Goal: Task Accomplishment & Management: Use online tool/utility

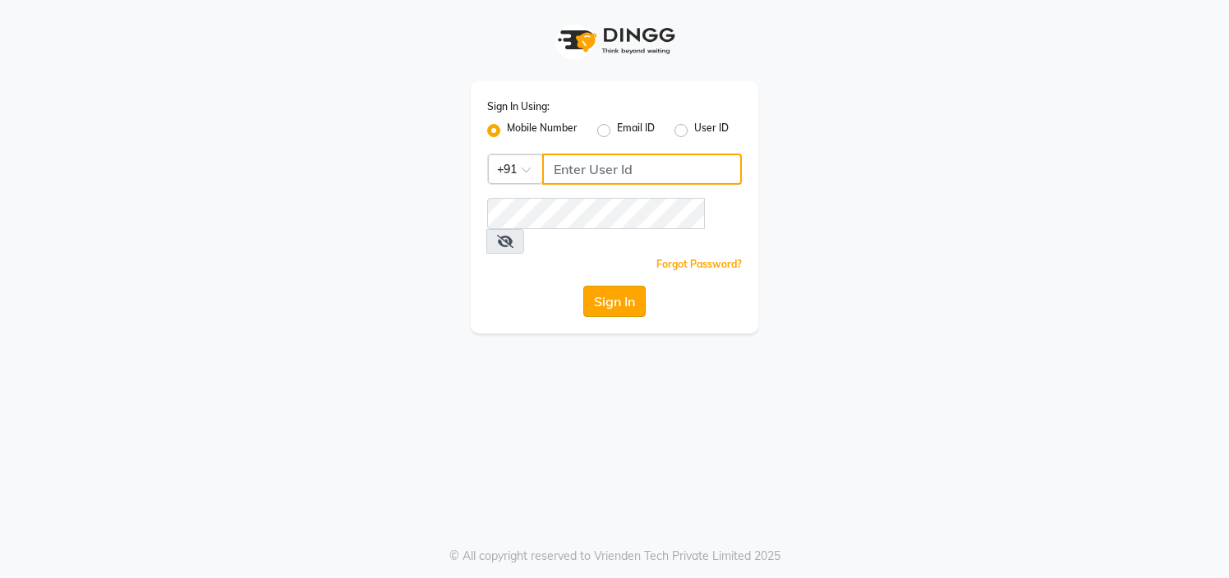
type input "9892657908"
click at [622, 286] on button "Sign In" at bounding box center [614, 301] width 62 height 31
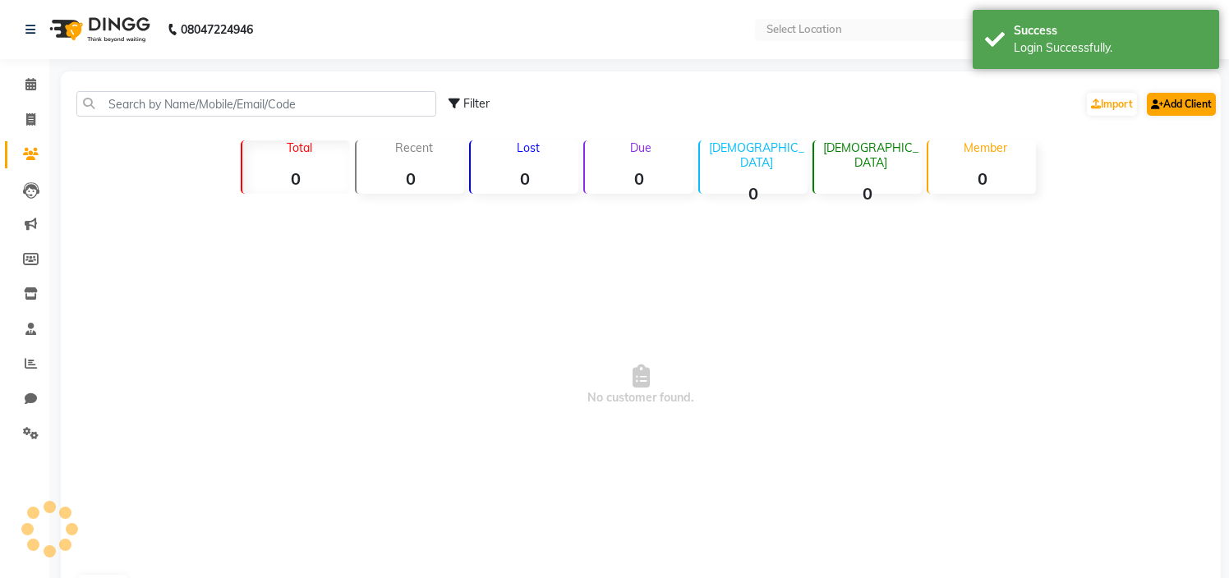
select select "en"
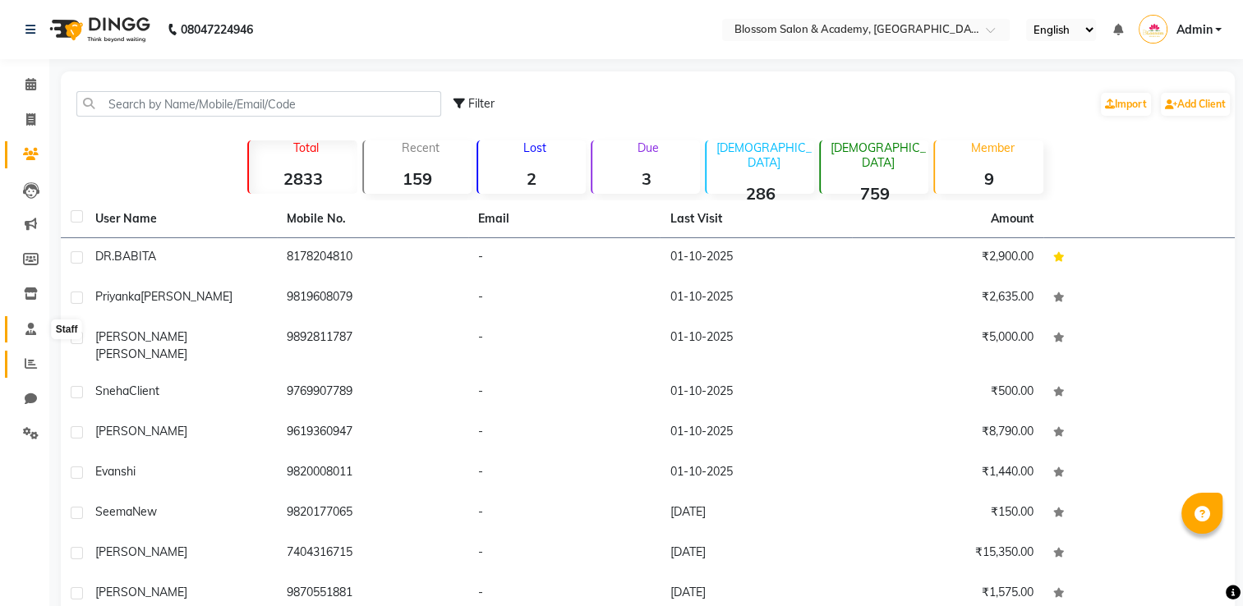
drag, startPoint x: 34, startPoint y: 327, endPoint x: 30, endPoint y: 352, distance: 25.9
click at [34, 328] on icon at bounding box center [30, 329] width 11 height 12
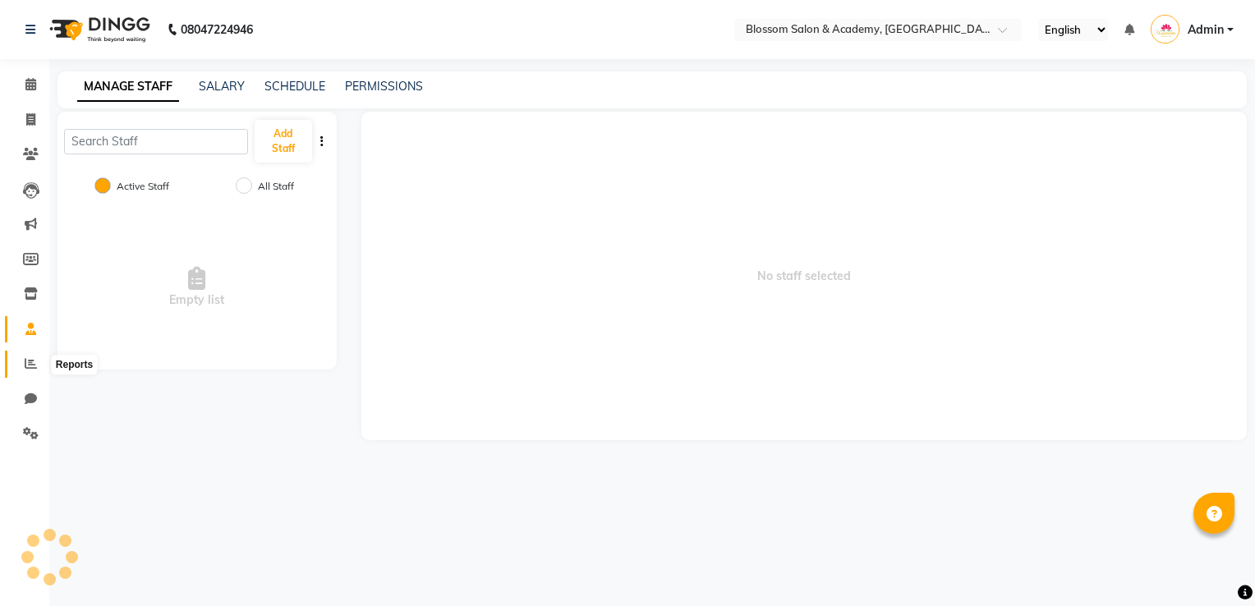
click at [31, 366] on icon at bounding box center [31, 363] width 12 height 12
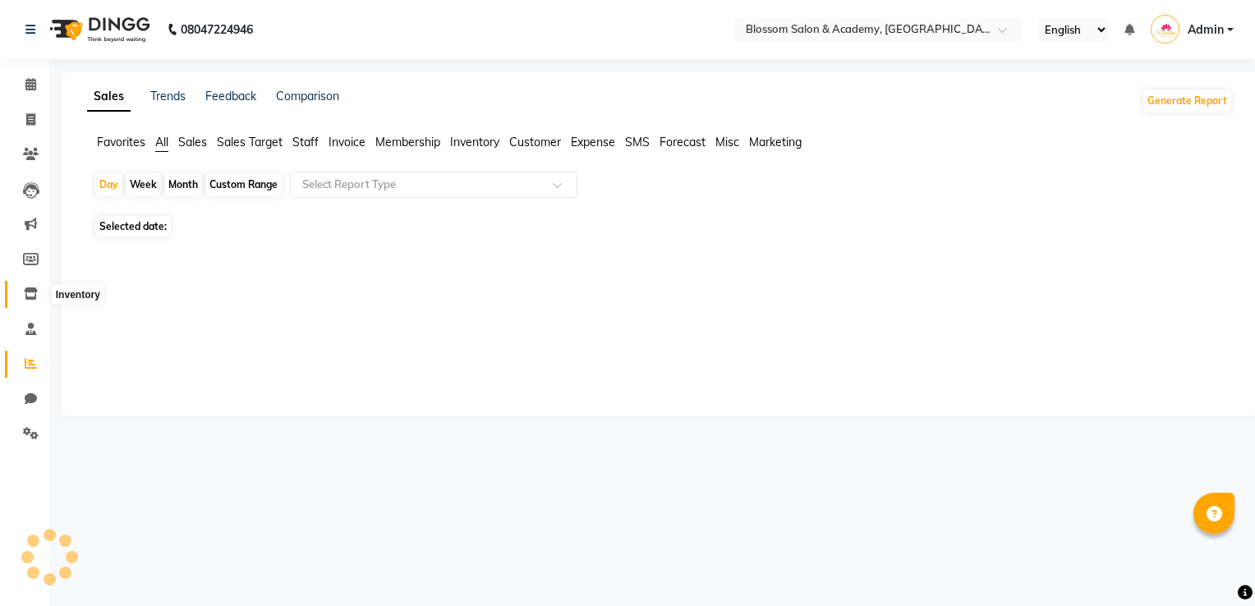
click at [29, 294] on icon at bounding box center [31, 293] width 14 height 12
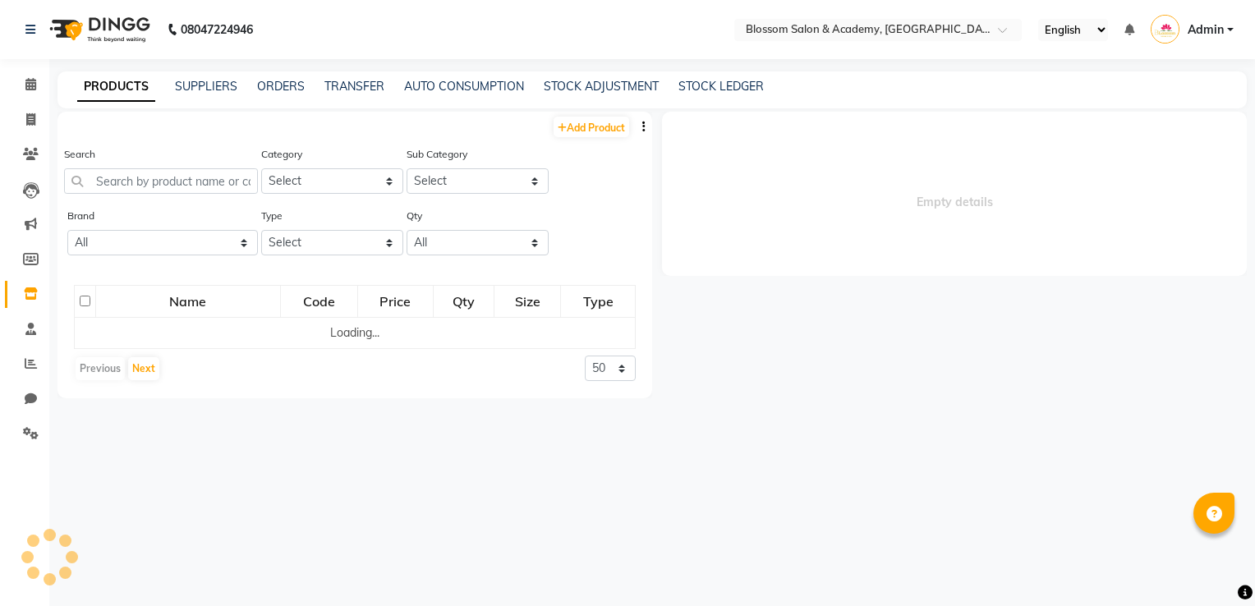
select select
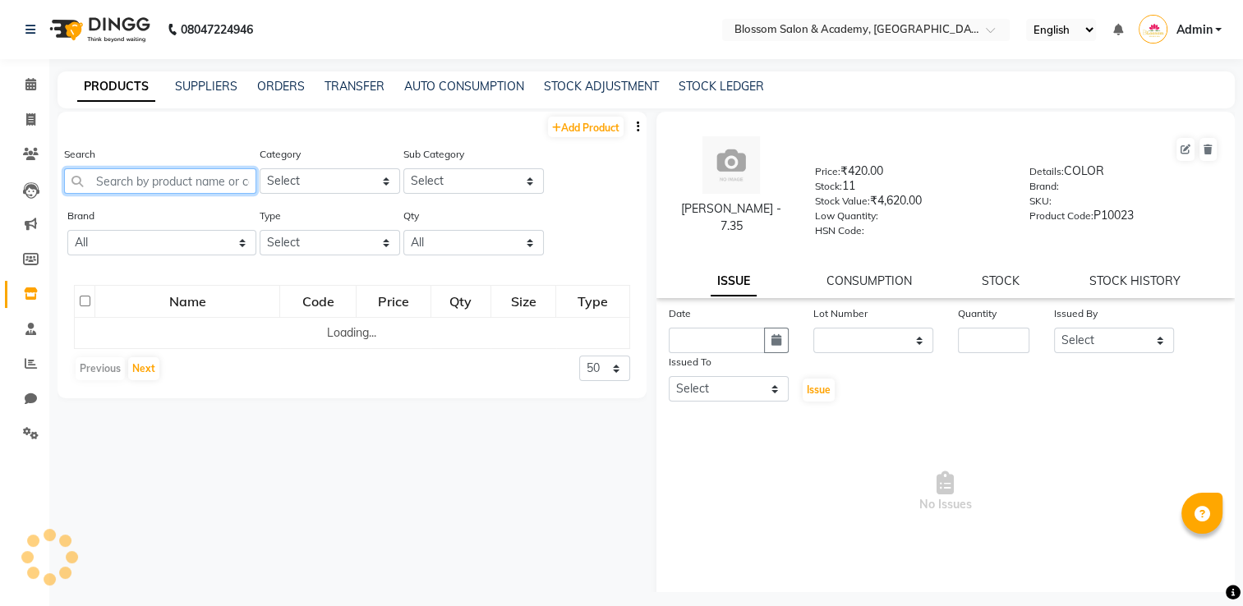
click at [184, 176] on input "text" at bounding box center [160, 180] width 192 height 25
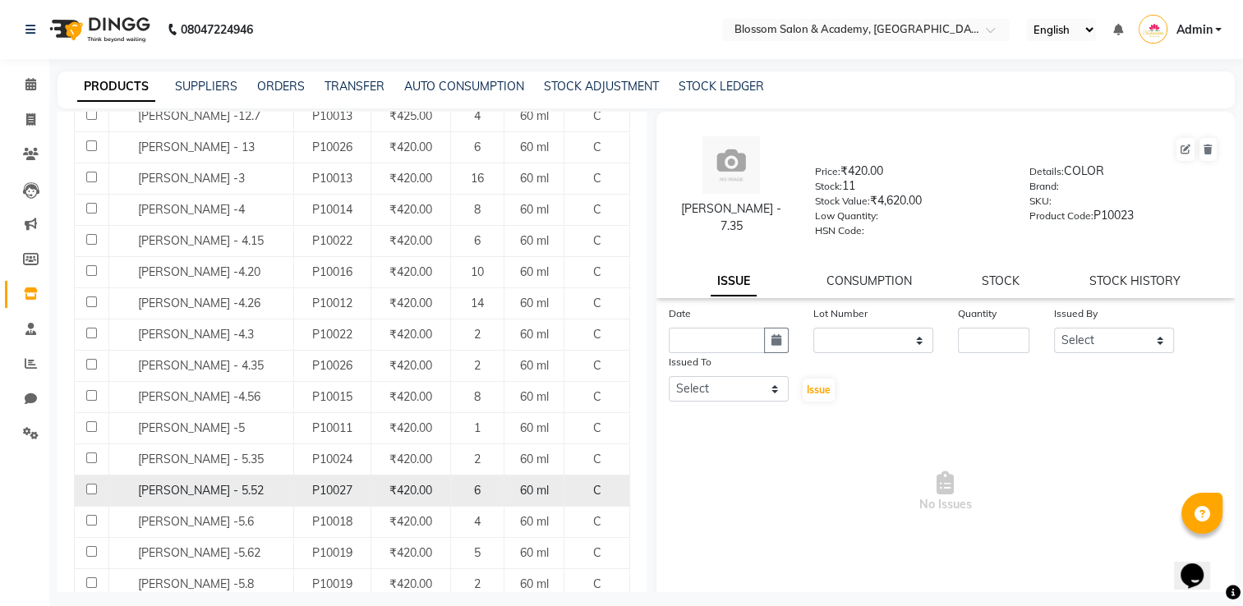
scroll to position [411, 0]
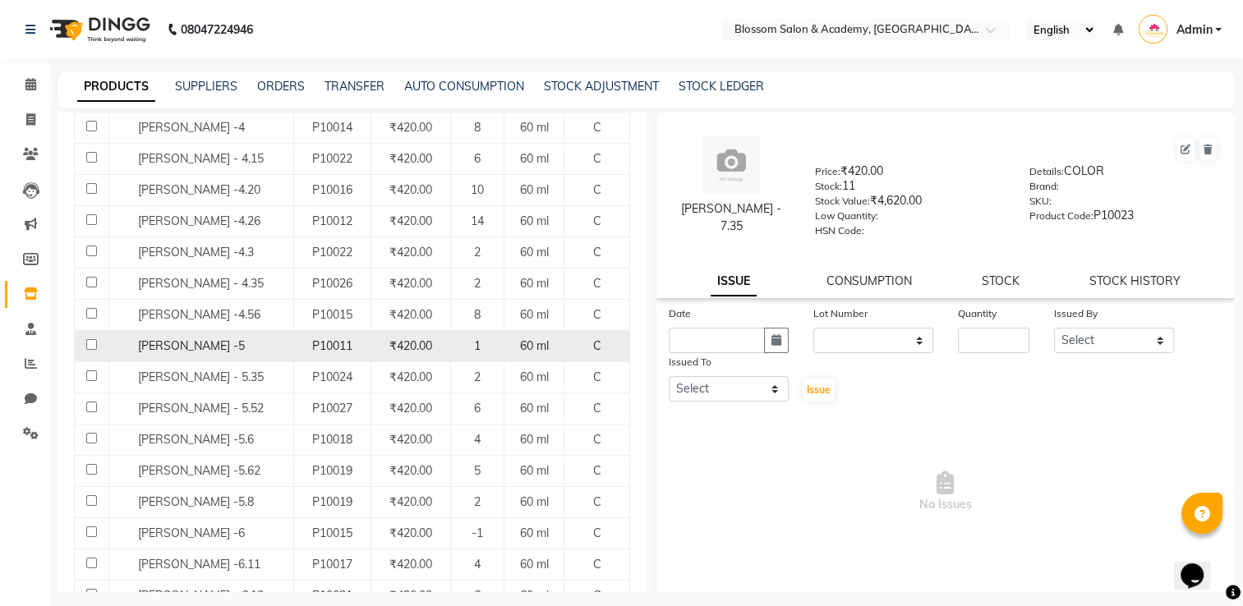
type input "maj"
click at [90, 350] on input "checkbox" at bounding box center [91, 344] width 11 height 11
checkbox input "true"
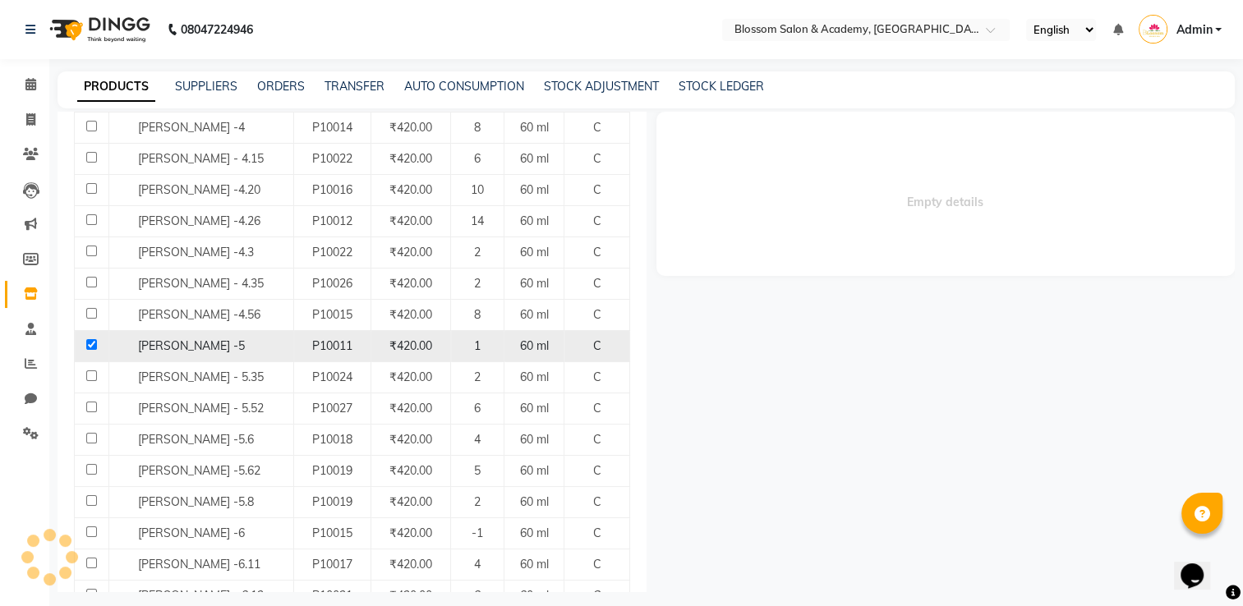
select select
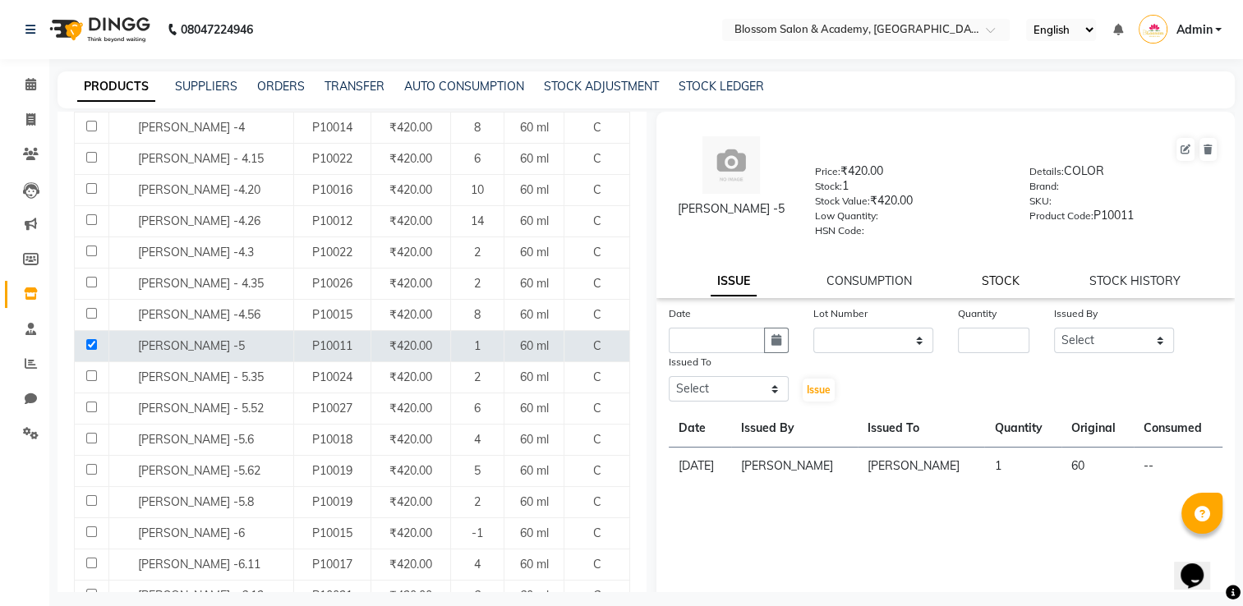
click at [982, 284] on link "STOCK" at bounding box center [1001, 281] width 38 height 15
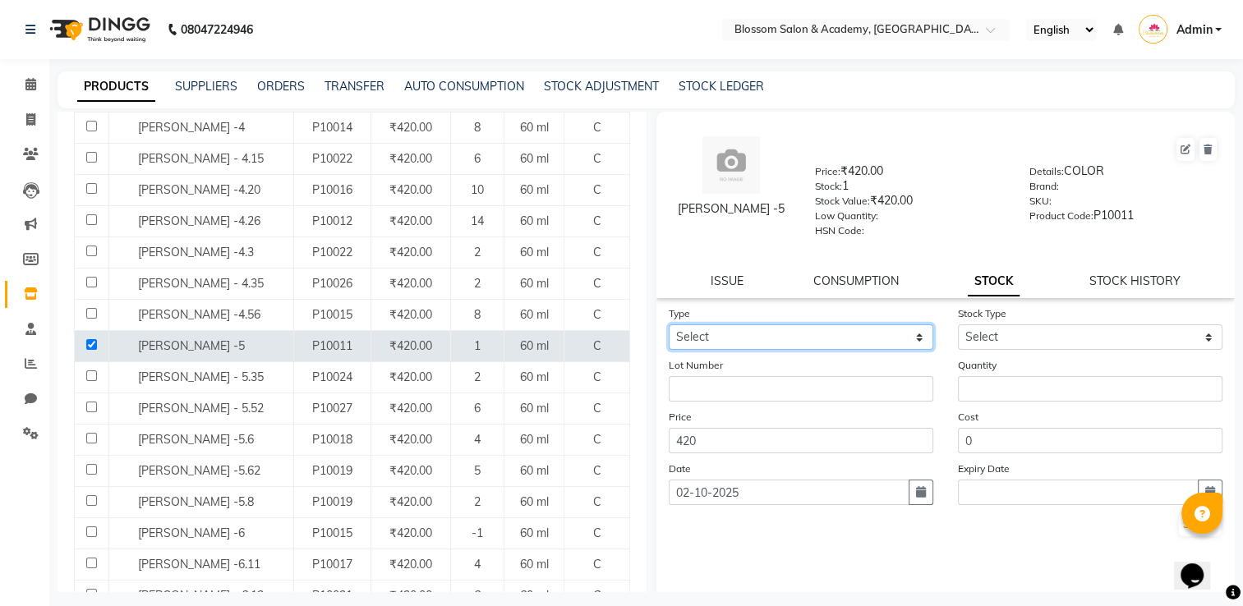
click at [795, 343] on select "Select In Out" at bounding box center [801, 336] width 264 height 25
select select "out"
click at [669, 330] on select "Select In Out" at bounding box center [801, 336] width 264 height 25
select select
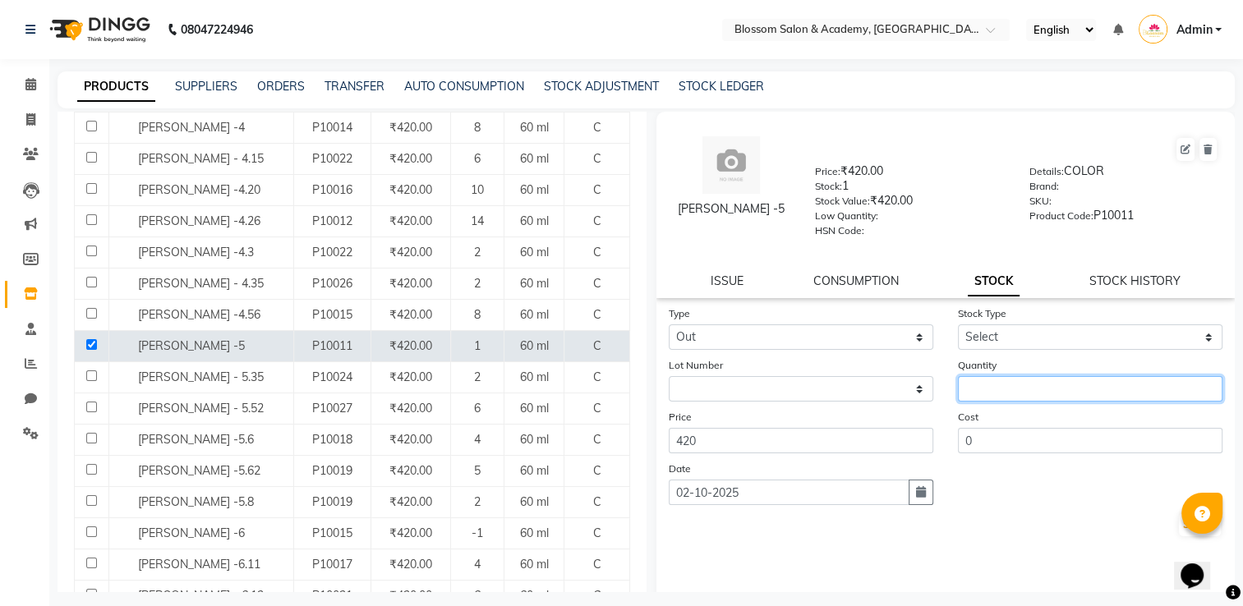
click at [1042, 392] on input "number" at bounding box center [1090, 388] width 264 height 25
type input "1"
click at [1033, 464] on form "Type Select In Out Stock Type Select Internal Use Damaged Expired Adjustment Re…" at bounding box center [946, 421] width 554 height 233
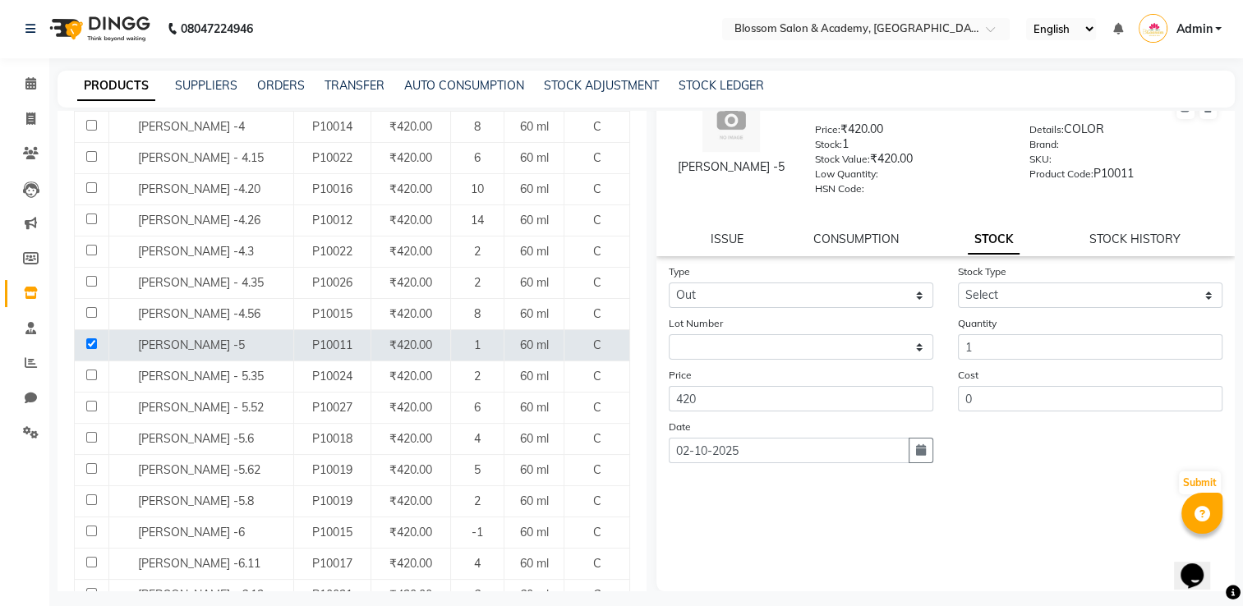
scroll to position [10, 0]
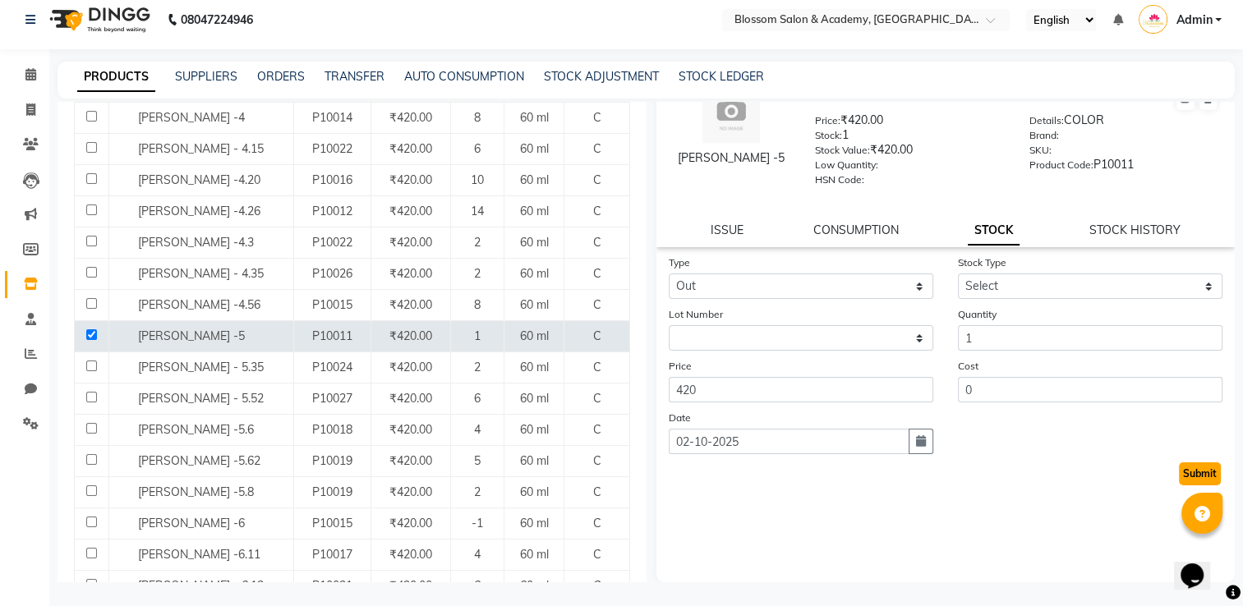
click at [1182, 476] on button "Submit" at bounding box center [1200, 473] width 42 height 23
click at [993, 281] on select "Select Internal Use Damaged Expired Adjustment Return Other" at bounding box center [1090, 286] width 264 height 25
select select "internal use"
click at [958, 274] on select "Select Internal Use Damaged Expired Adjustment Return Other" at bounding box center [1090, 286] width 264 height 25
click at [1191, 476] on button "Submit" at bounding box center [1200, 473] width 42 height 23
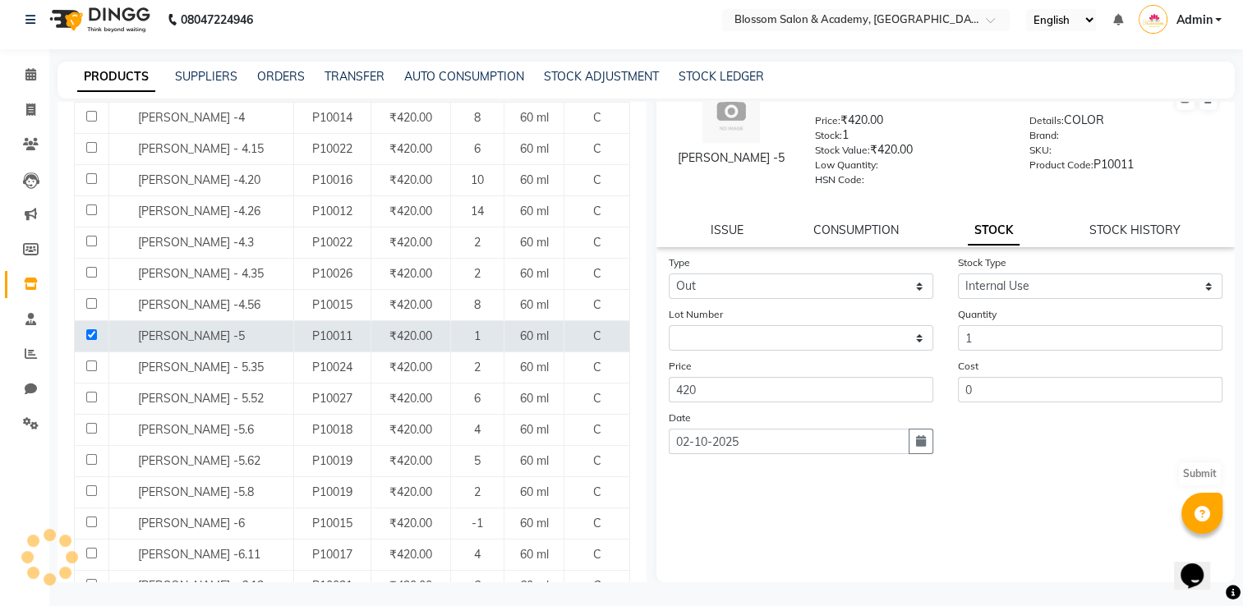
scroll to position [0, 0]
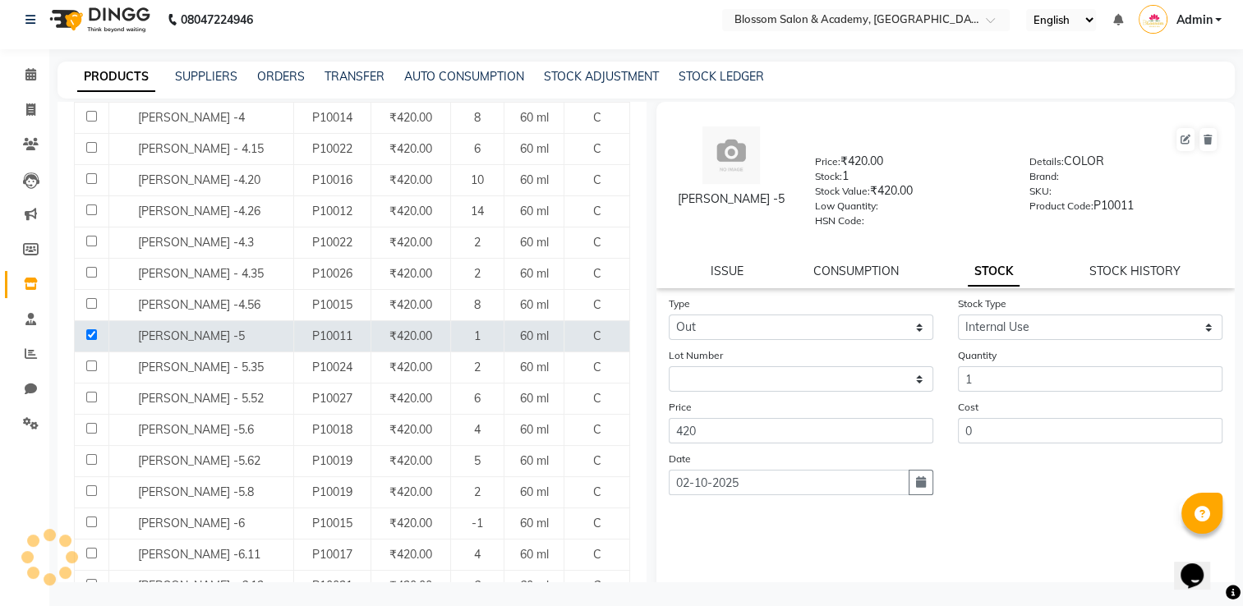
select select
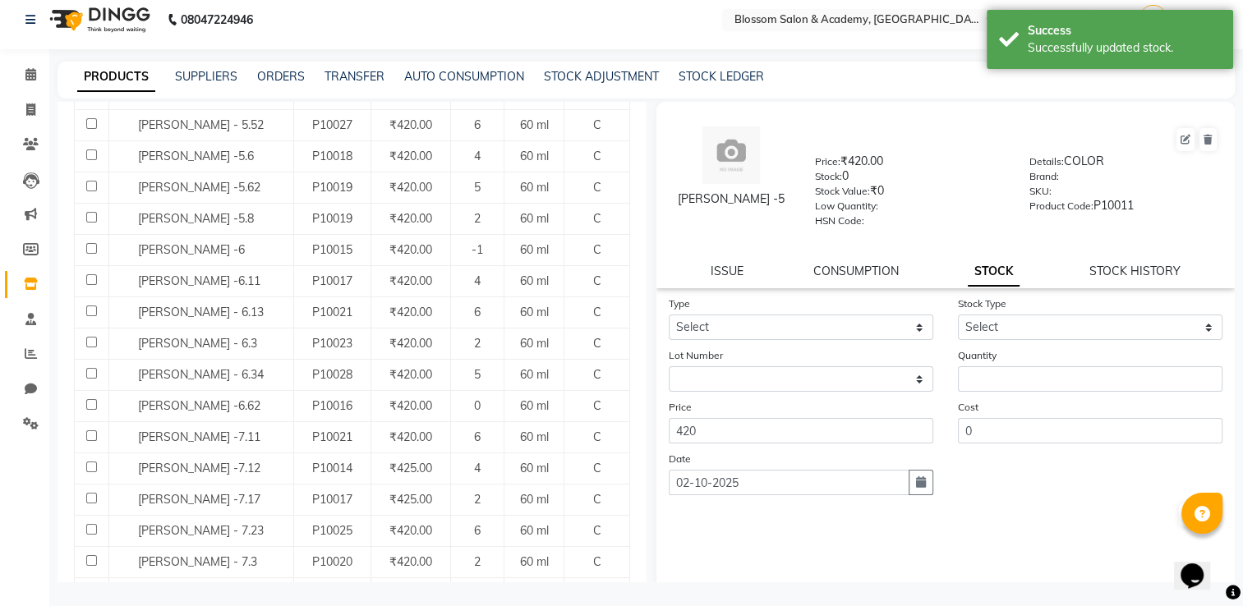
scroll to position [924, 0]
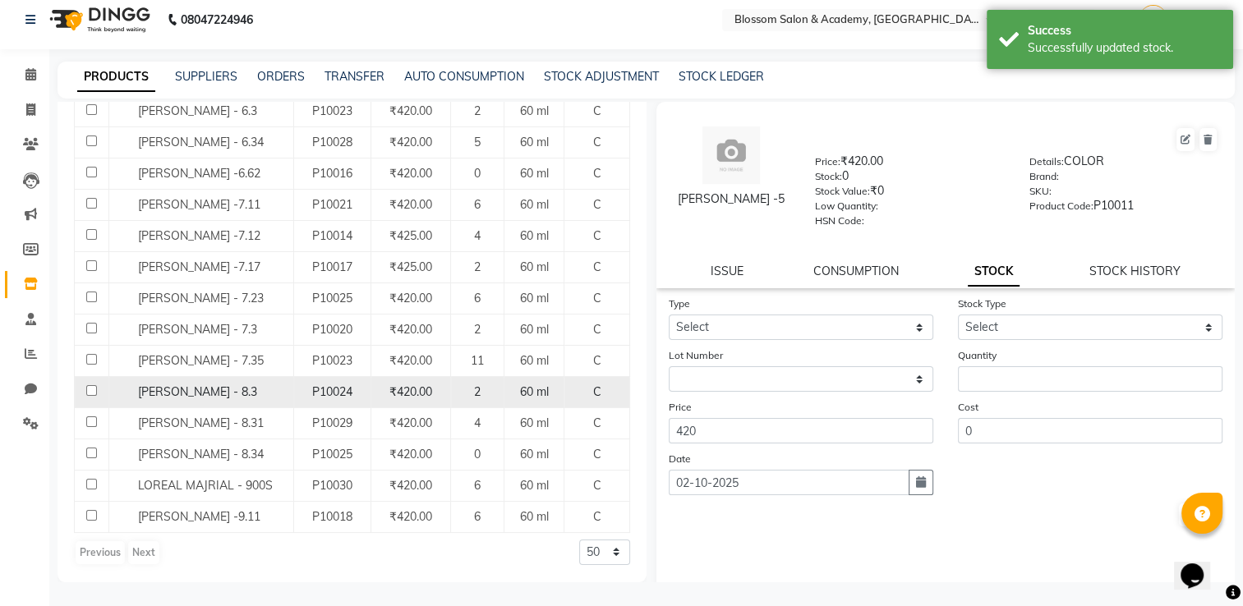
click at [263, 392] on div "LOREAL MAJRIAL - 8.3" at bounding box center [201, 392] width 176 height 17
select select
click at [92, 389] on input "checkbox" at bounding box center [91, 390] width 11 height 11
checkbox input "true"
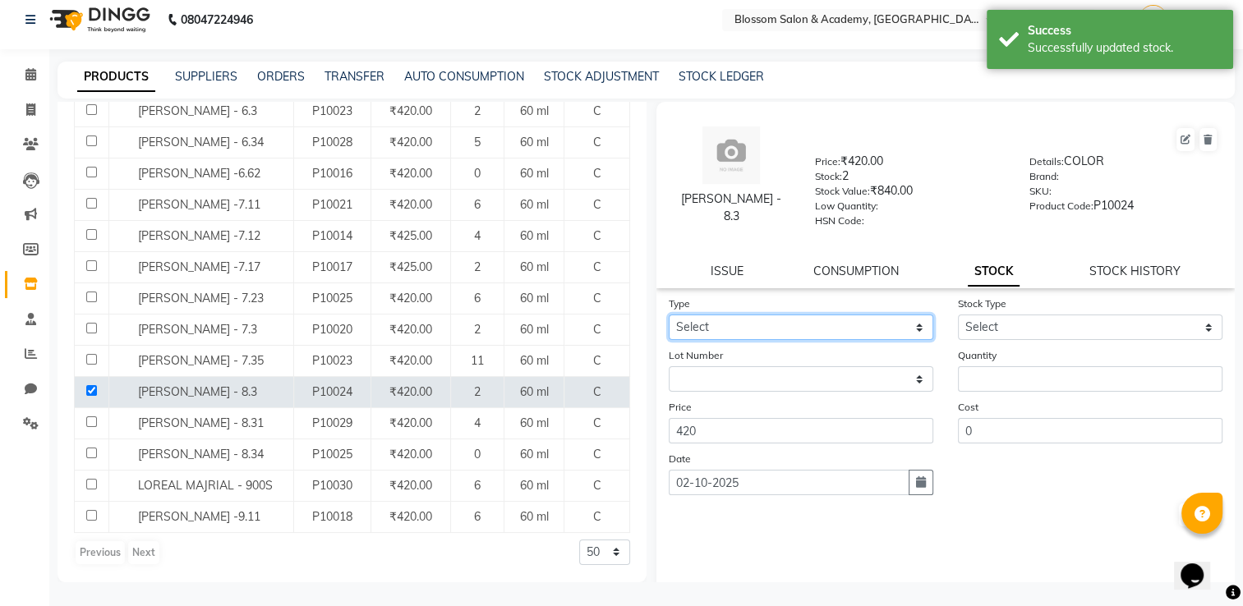
click at [893, 335] on select "Select In Out" at bounding box center [801, 327] width 264 height 25
select select "out"
click at [669, 320] on select "Select In Out" at bounding box center [801, 327] width 264 height 25
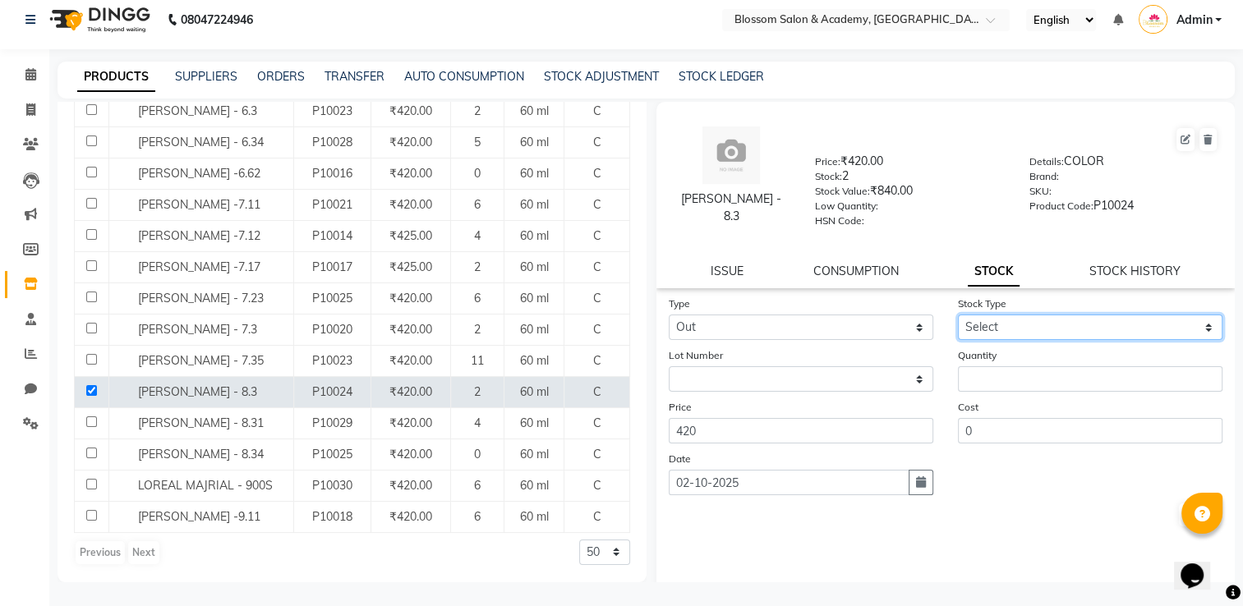
click at [995, 332] on select "Select Internal Use Damaged Expired Adjustment Return Other" at bounding box center [1090, 327] width 264 height 25
select select "internal use"
click at [958, 320] on select "Select Internal Use Damaged Expired Adjustment Return Other" at bounding box center [1090, 327] width 264 height 25
click at [1179, 519] on button "Submit" at bounding box center [1200, 515] width 42 height 23
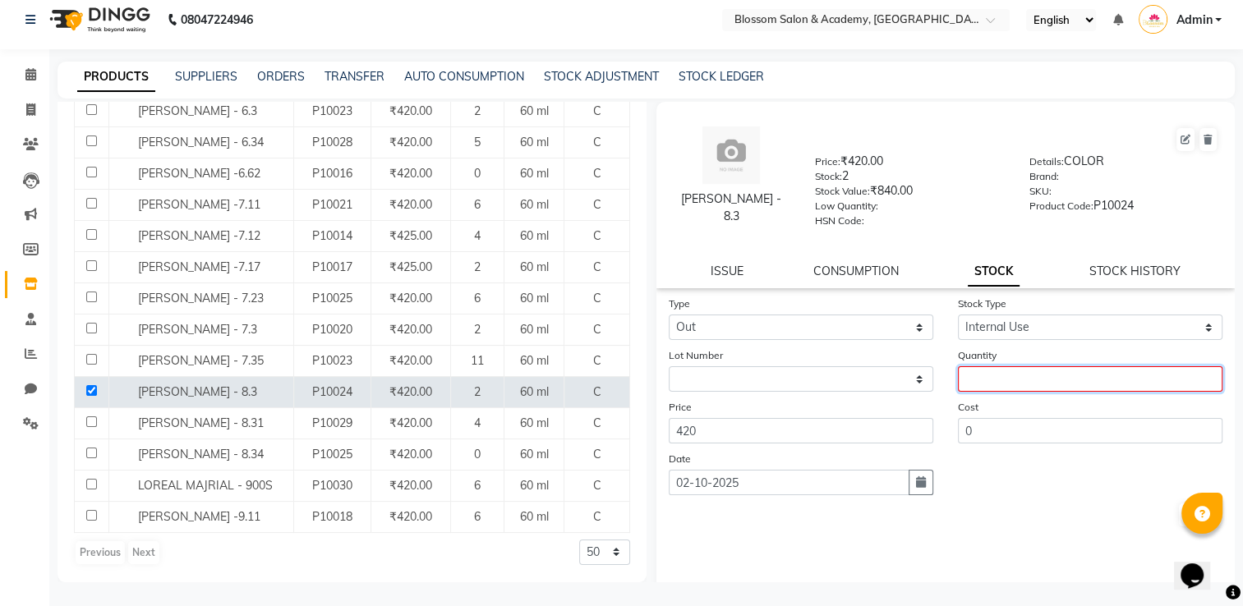
drag, startPoint x: 977, startPoint y: 379, endPoint x: 966, endPoint y: 378, distance: 11.5
click at [971, 378] on input "number" at bounding box center [1090, 378] width 264 height 25
type input "1"
click at [1179, 525] on button "Submit" at bounding box center [1200, 515] width 42 height 23
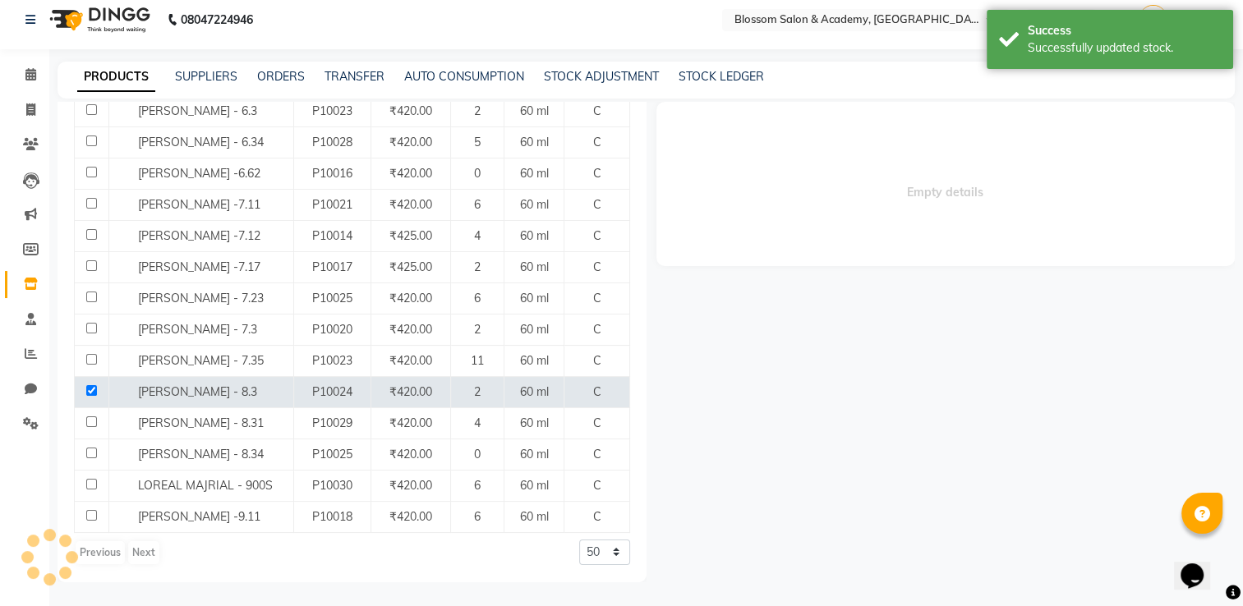
select select
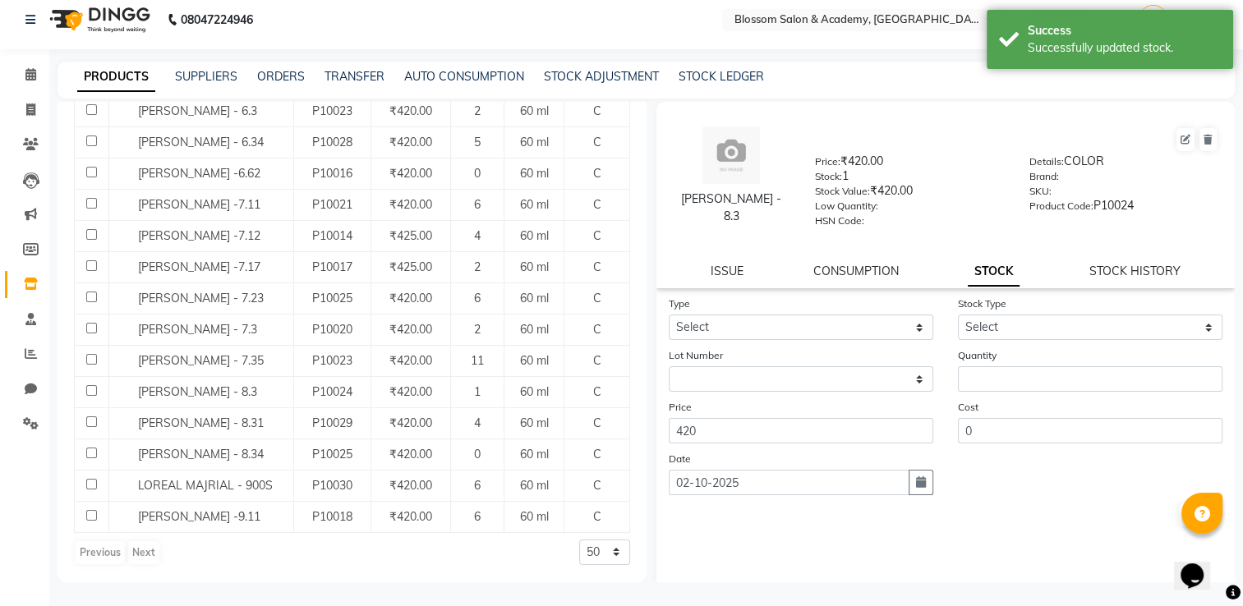
scroll to position [0, 0]
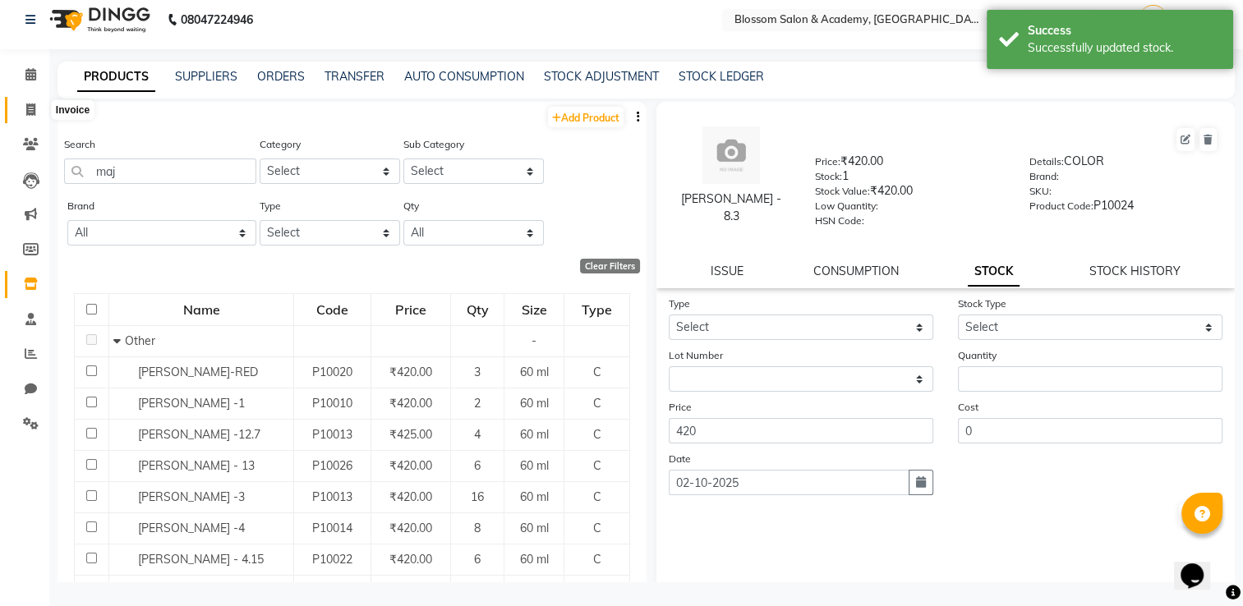
click at [34, 107] on icon at bounding box center [30, 109] width 9 height 12
select select "service"
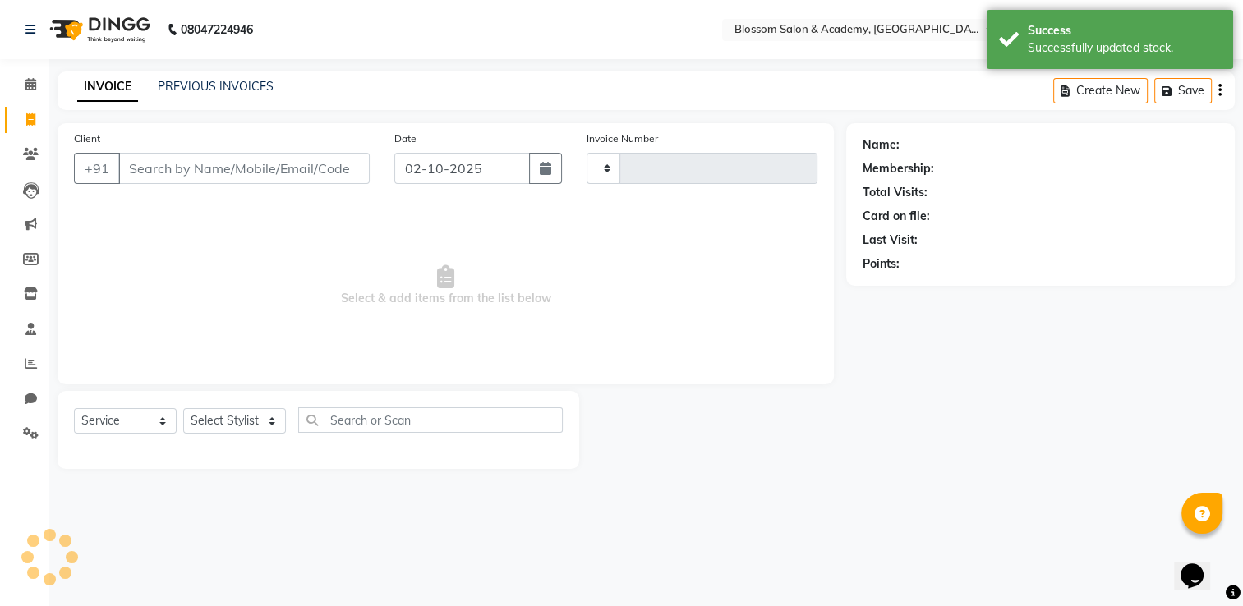
type input "0258"
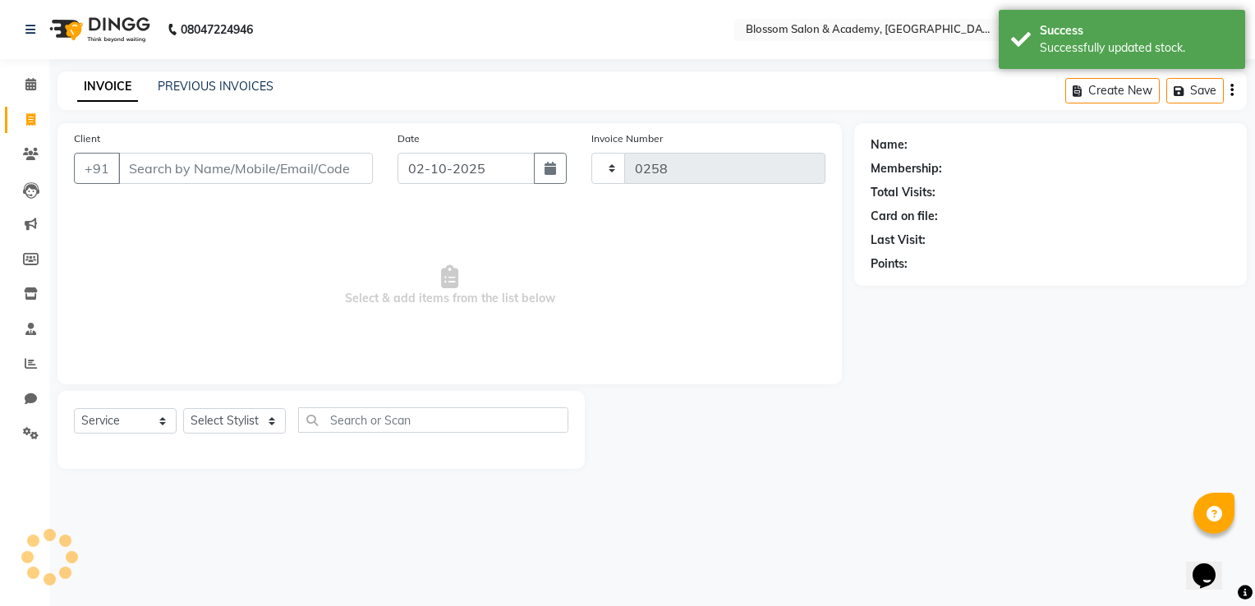
select select "8887"
select select "package"
select select "89746"
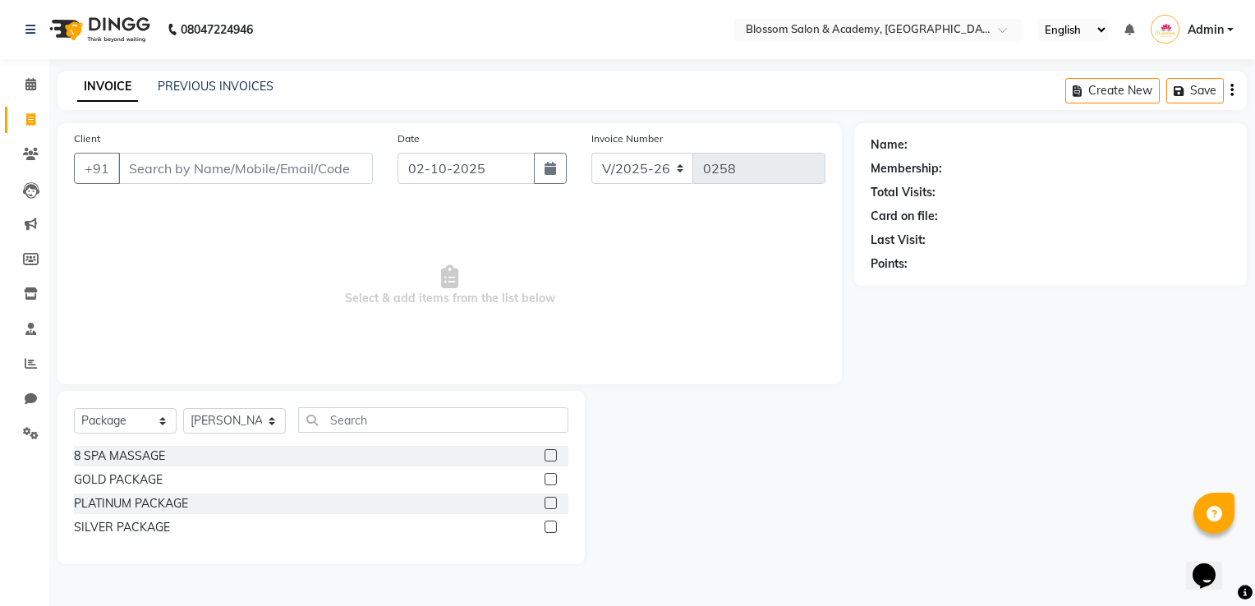
click at [188, 174] on input "Client" at bounding box center [245, 168] width 255 height 31
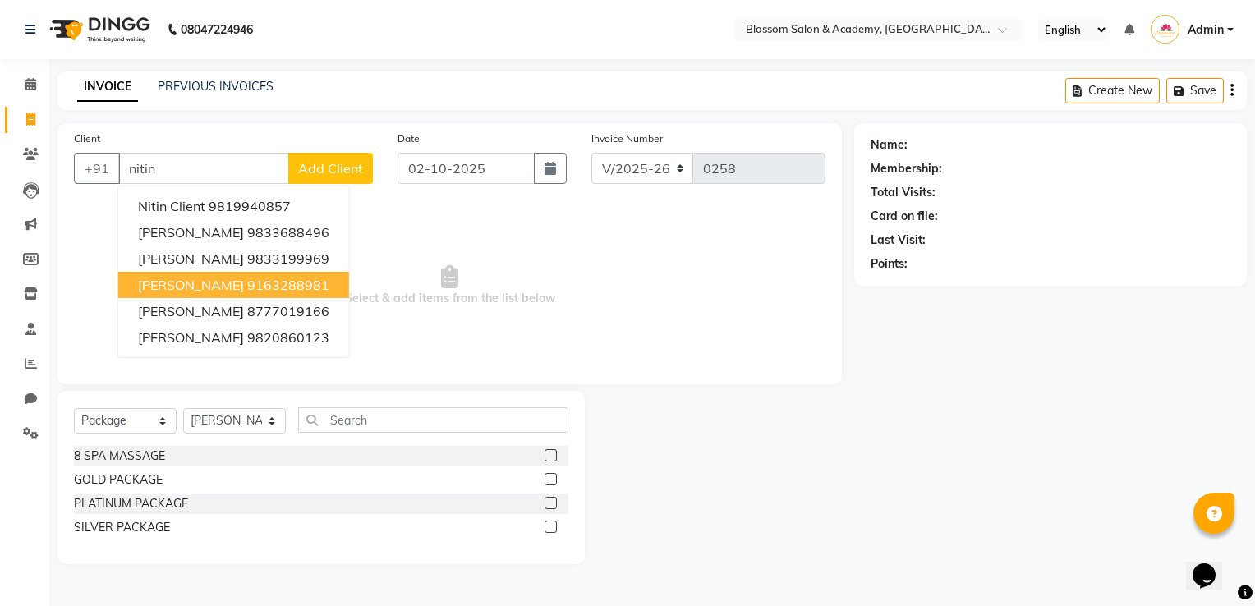
click at [243, 294] on button "Nitin Jain 9163288981" at bounding box center [233, 285] width 231 height 26
type input "9163288981"
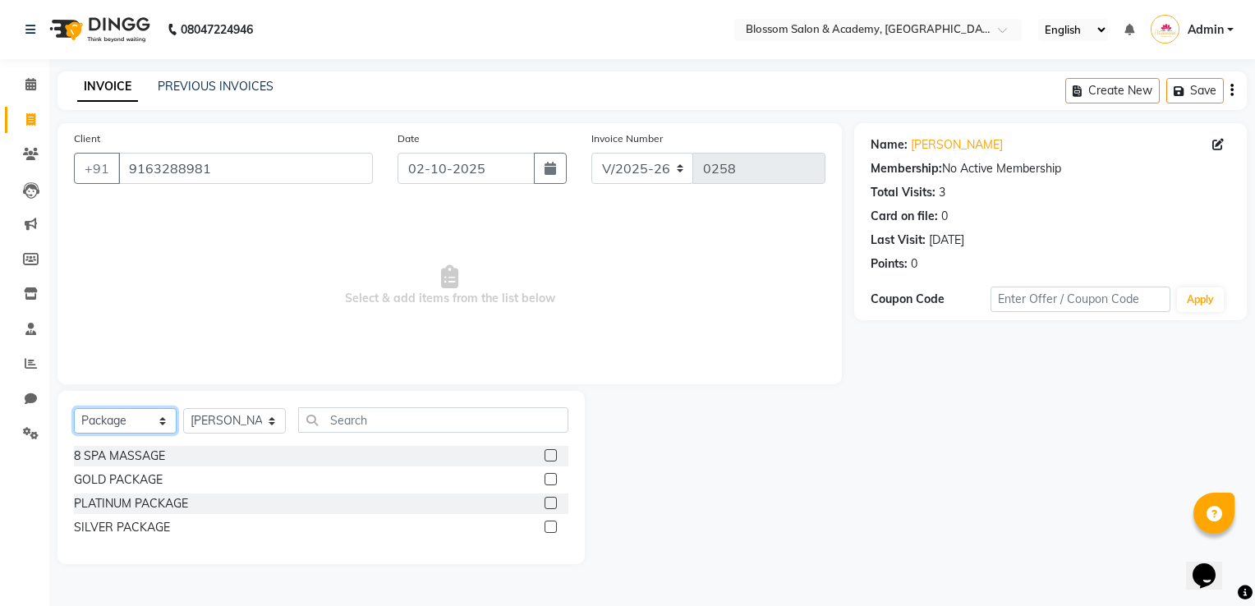
click at [158, 425] on select "Select Service Product Membership Package Voucher Prepaid Gift Card" at bounding box center [125, 420] width 103 height 25
select select "service"
click at [74, 409] on select "Select Service Product Membership Package Voucher Prepaid Gift Card" at bounding box center [125, 420] width 103 height 25
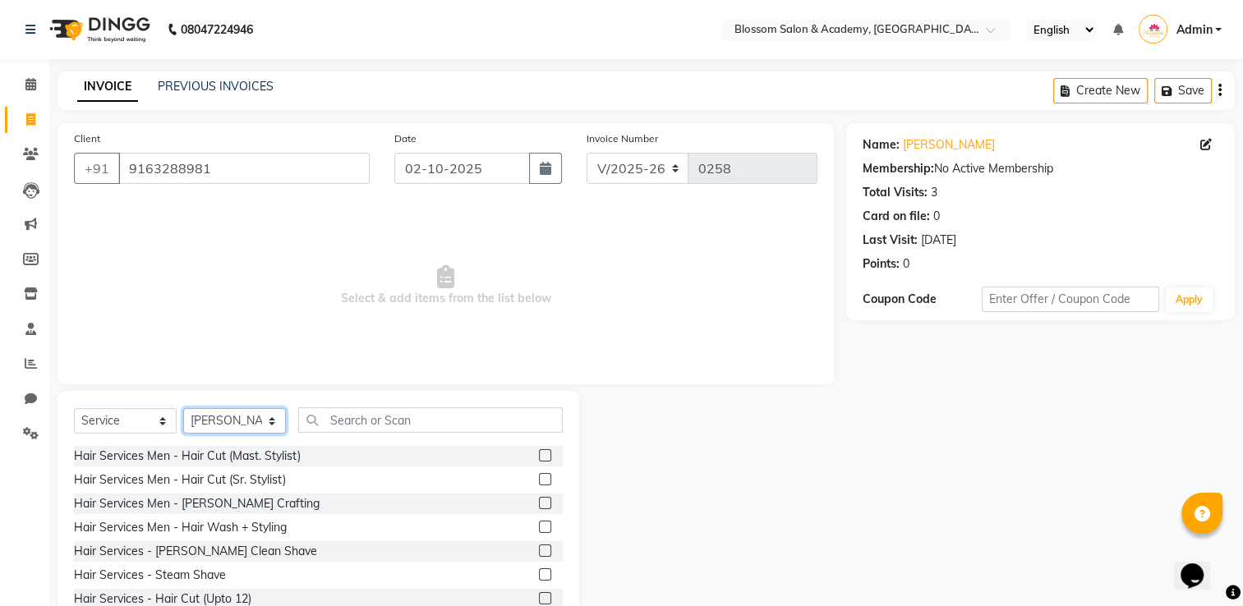
click at [243, 416] on select "Select Stylist ARAMAN SALMANI JEENA THAKUR SAIMA ALI SHAKIBA BARBHIYA SHALINI R…" at bounding box center [234, 420] width 103 height 25
select select "89749"
click at [183, 409] on select "Select Stylist ARAMAN SALMANI JEENA THAKUR SAIMA ALI SHAKIBA BARBHIYA SHALINI R…" at bounding box center [234, 420] width 103 height 25
drag, startPoint x: 344, startPoint y: 422, endPoint x: 347, endPoint y: 395, distance: 27.3
click at [345, 420] on input "text" at bounding box center [430, 419] width 264 height 25
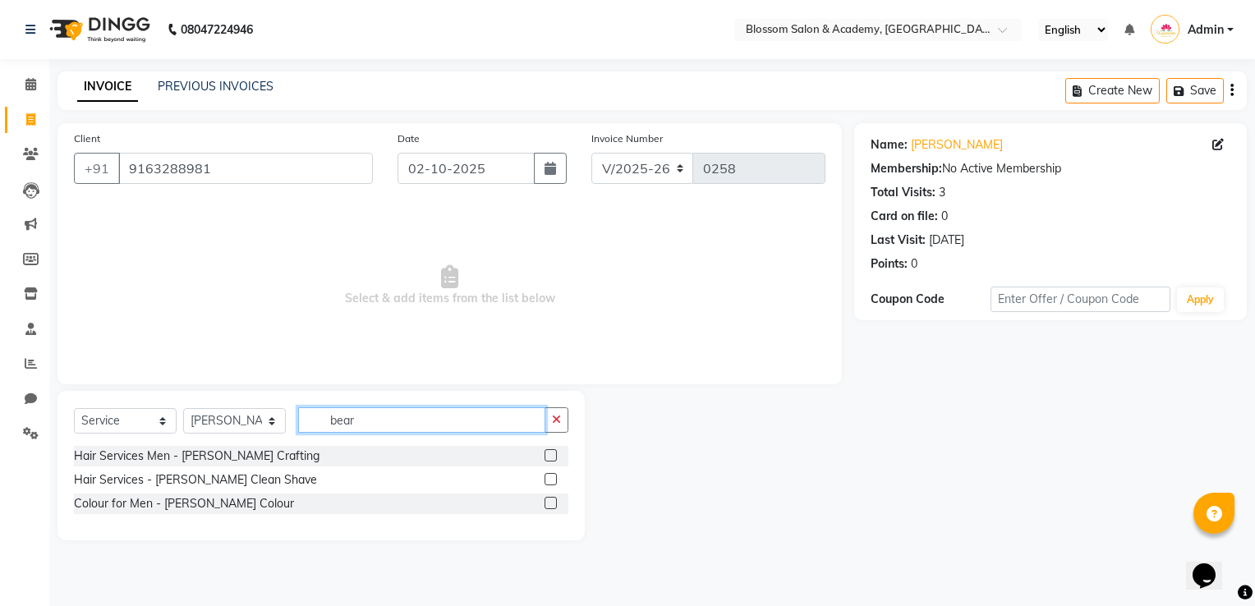
type input "bear"
click at [552, 481] on label at bounding box center [551, 479] width 12 height 12
click at [552, 481] on input "checkbox" at bounding box center [550, 480] width 11 height 11
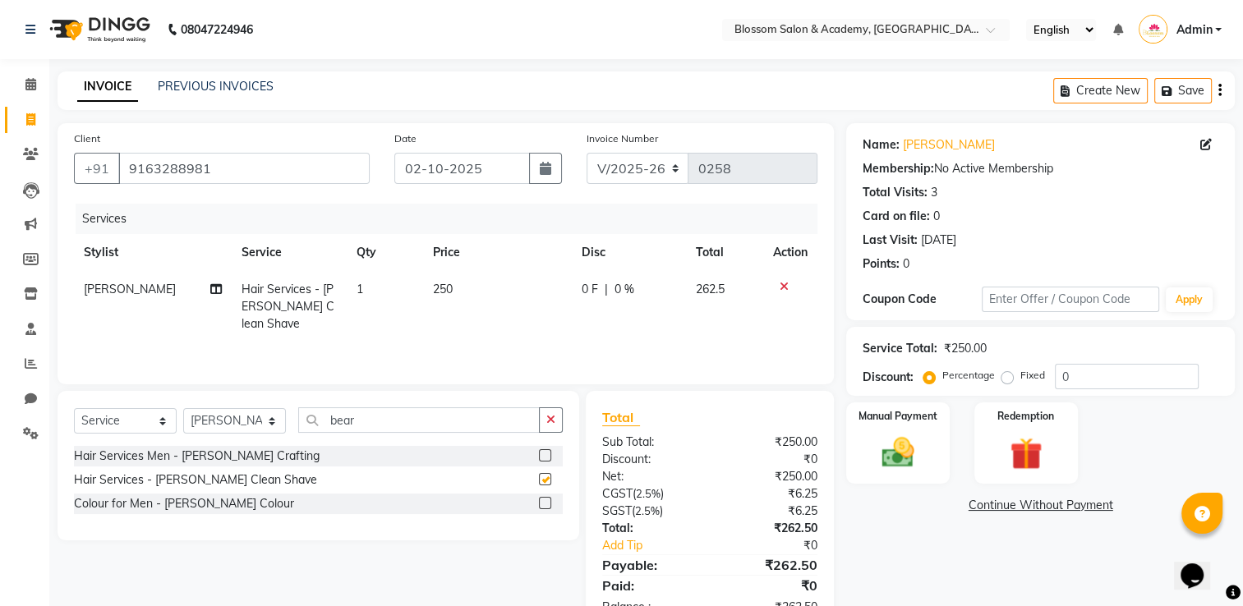
checkbox input "false"
click at [1219, 91] on icon "button" at bounding box center [1219, 90] width 3 height 1
select select "package"
select select "89746"
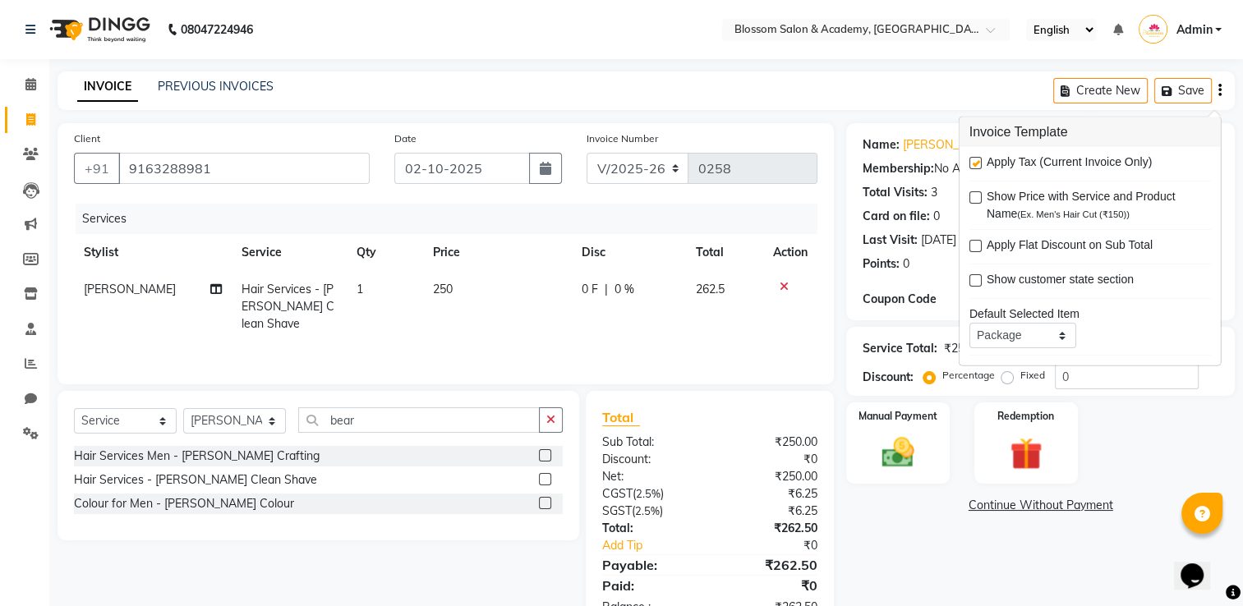
click at [976, 159] on label at bounding box center [975, 163] width 12 height 12
click at [976, 159] on input "checkbox" at bounding box center [974, 164] width 11 height 11
checkbox input "false"
click at [906, 463] on img at bounding box center [898, 453] width 55 height 39
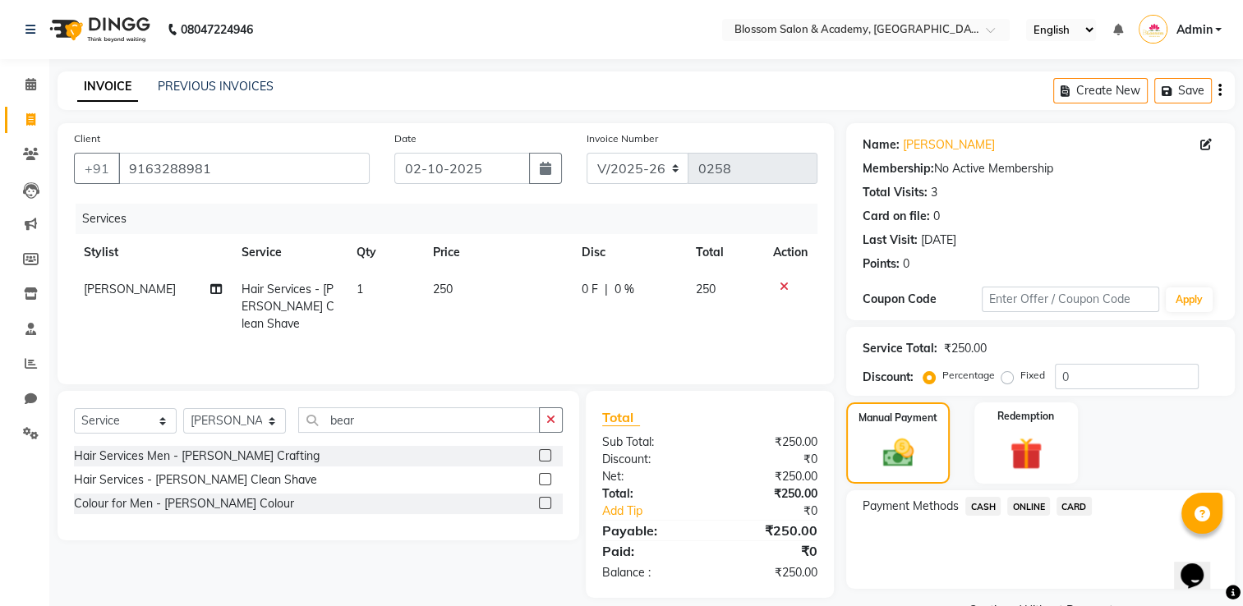
click at [1033, 509] on span "ONLINE" at bounding box center [1028, 506] width 43 height 19
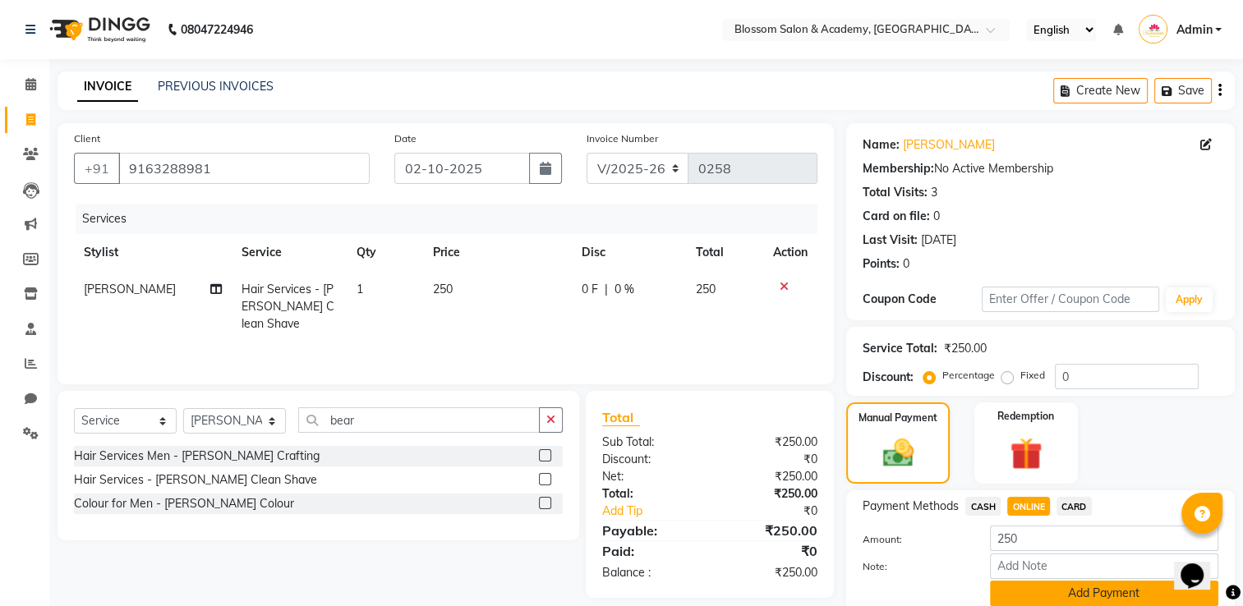
click at [1054, 577] on button "Add Payment" at bounding box center [1104, 593] width 228 height 25
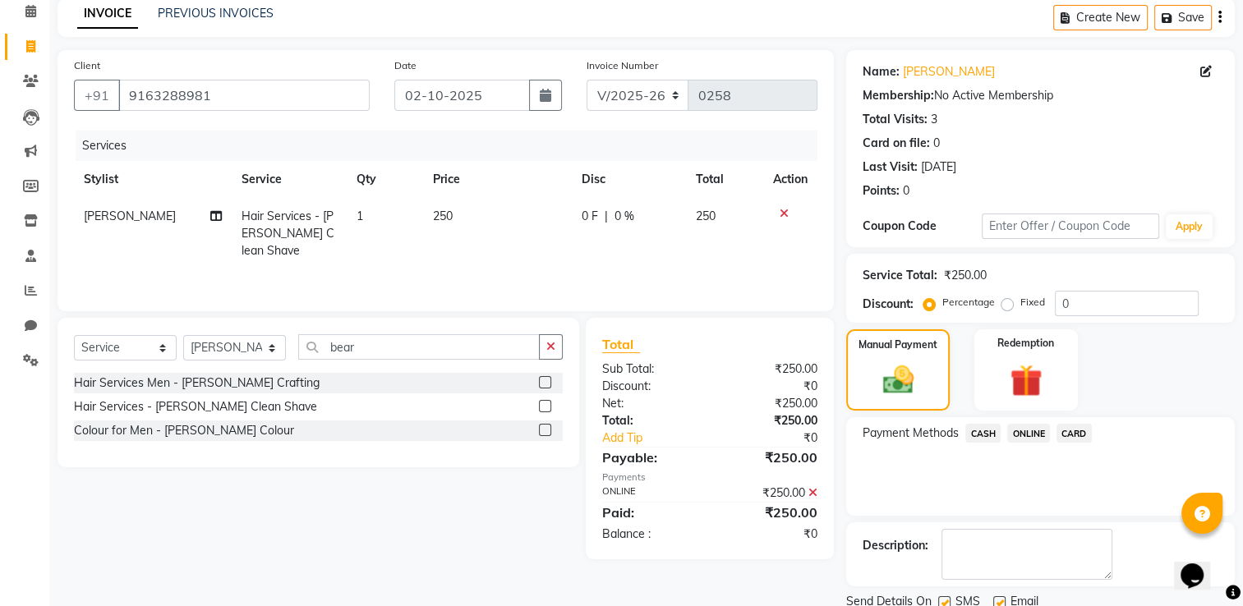
scroll to position [132, 0]
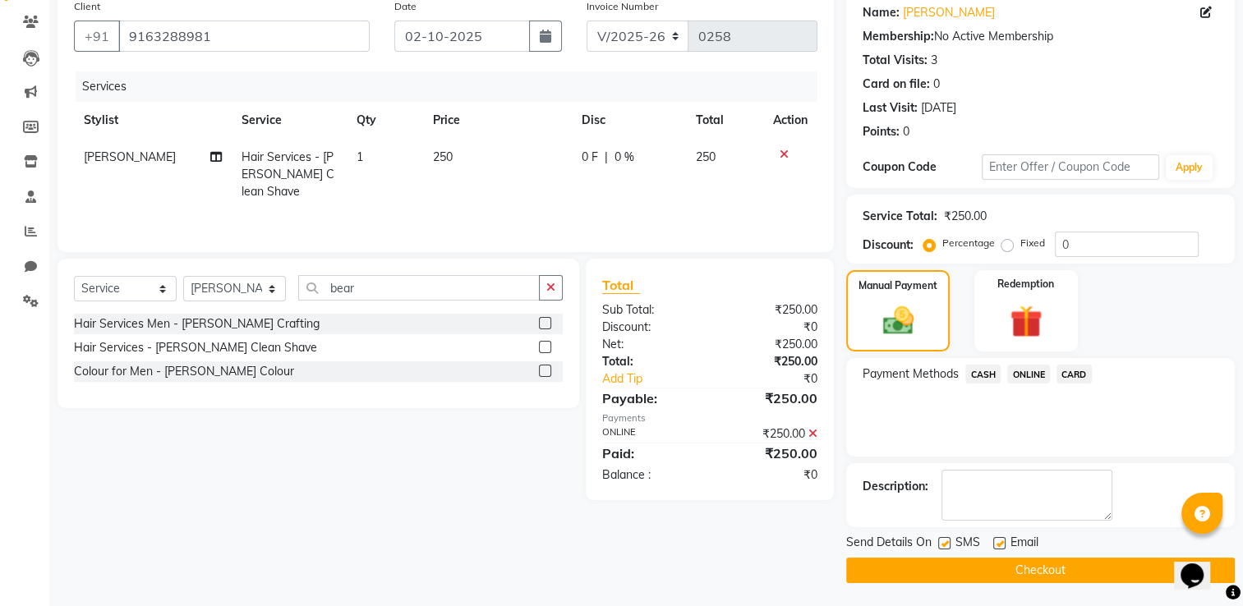
click at [945, 543] on label at bounding box center [944, 543] width 12 height 12
click at [945, 543] on input "checkbox" at bounding box center [943, 544] width 11 height 11
checkbox input "false"
click at [999, 544] on label at bounding box center [999, 543] width 12 height 12
click at [999, 544] on input "checkbox" at bounding box center [998, 544] width 11 height 11
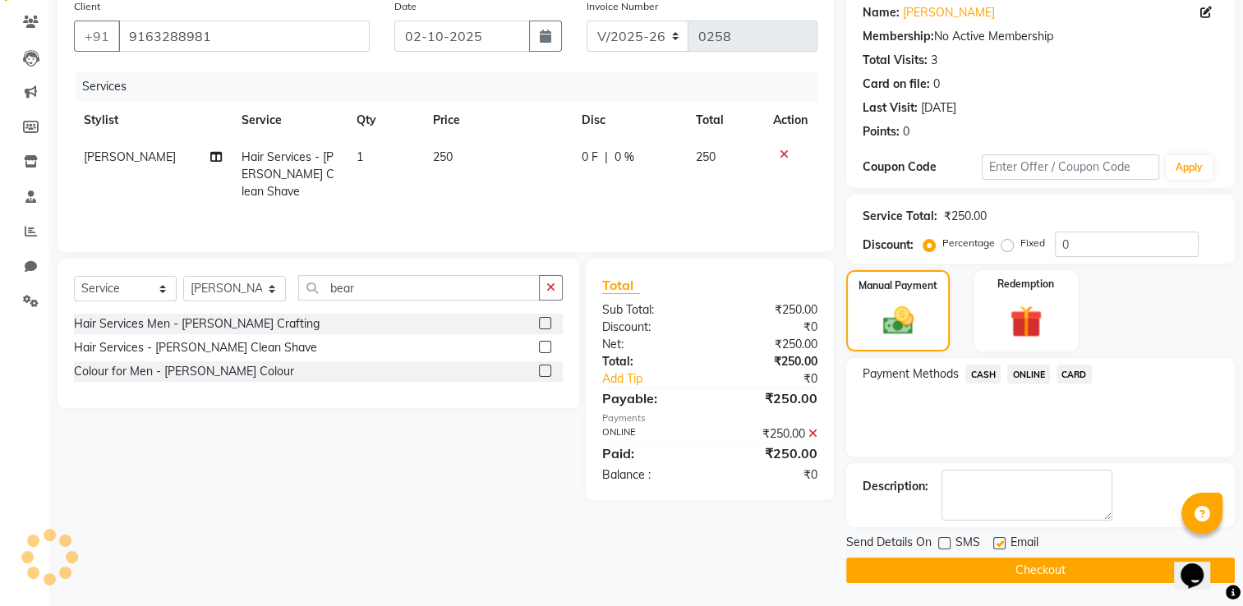
checkbox input "false"
click at [1009, 568] on button "Checkout" at bounding box center [1040, 570] width 389 height 25
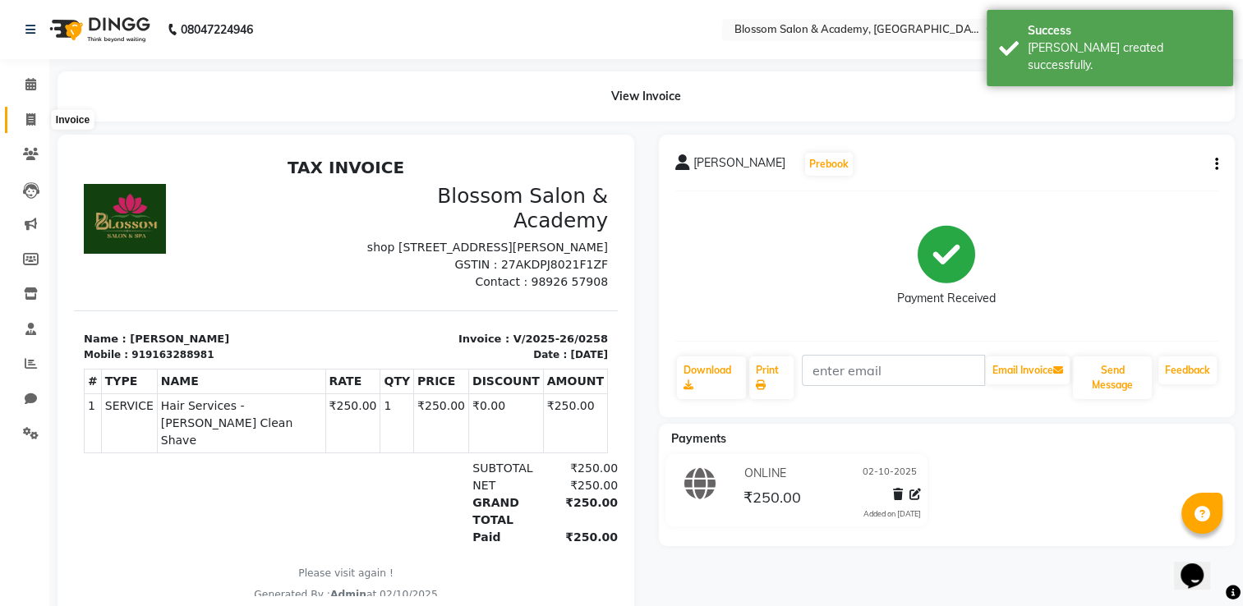
click at [29, 117] on icon at bounding box center [30, 119] width 9 height 12
select select "service"
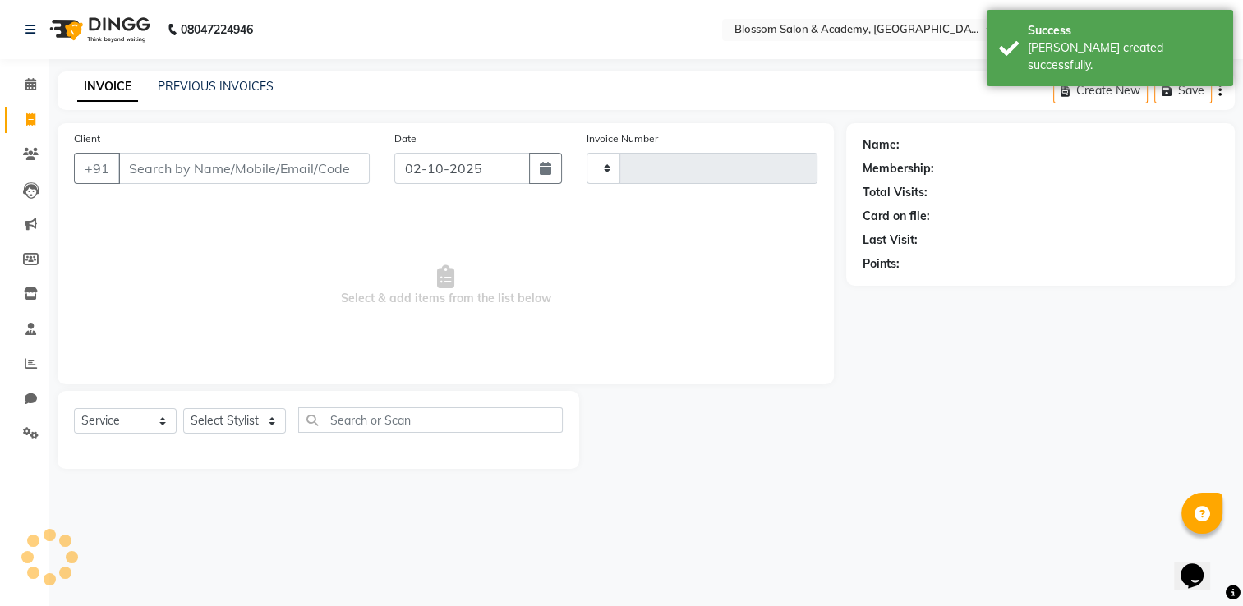
type input "0259"
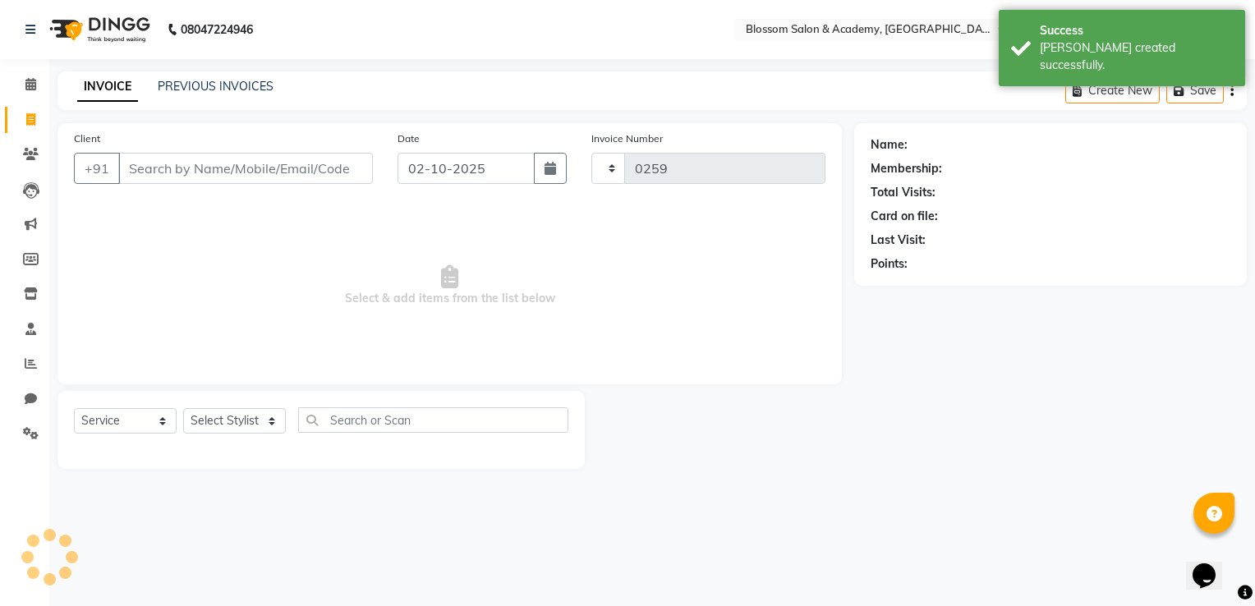
select select "8887"
select select "package"
select select "89746"
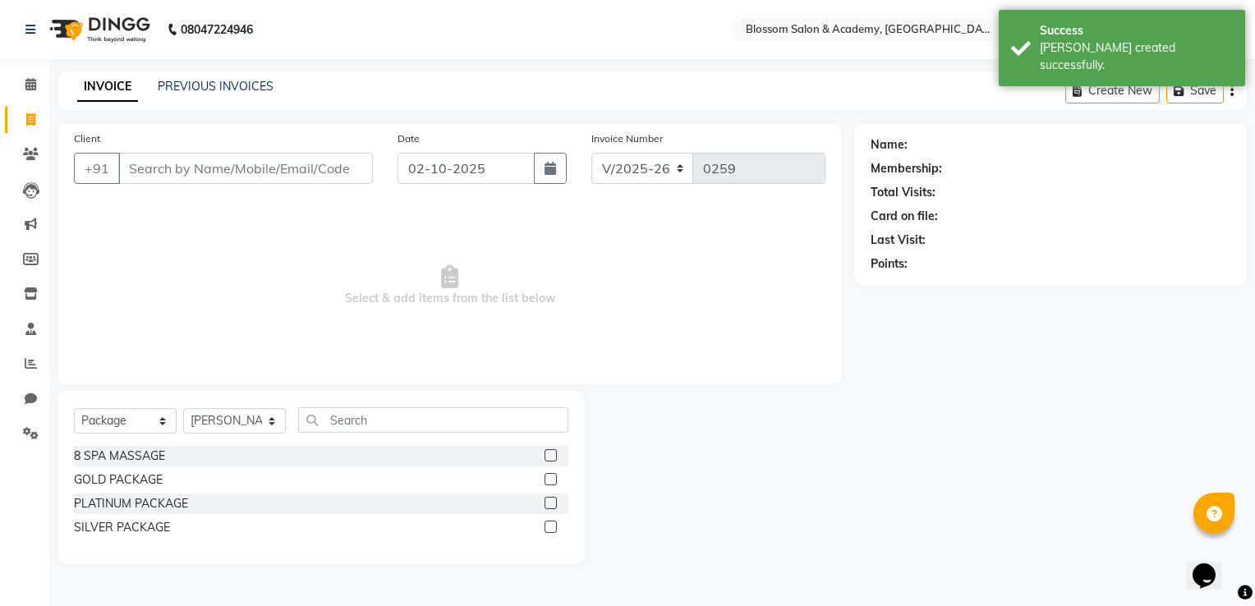
click at [176, 159] on input "Client" at bounding box center [245, 168] width 255 height 31
type input "9898989898"
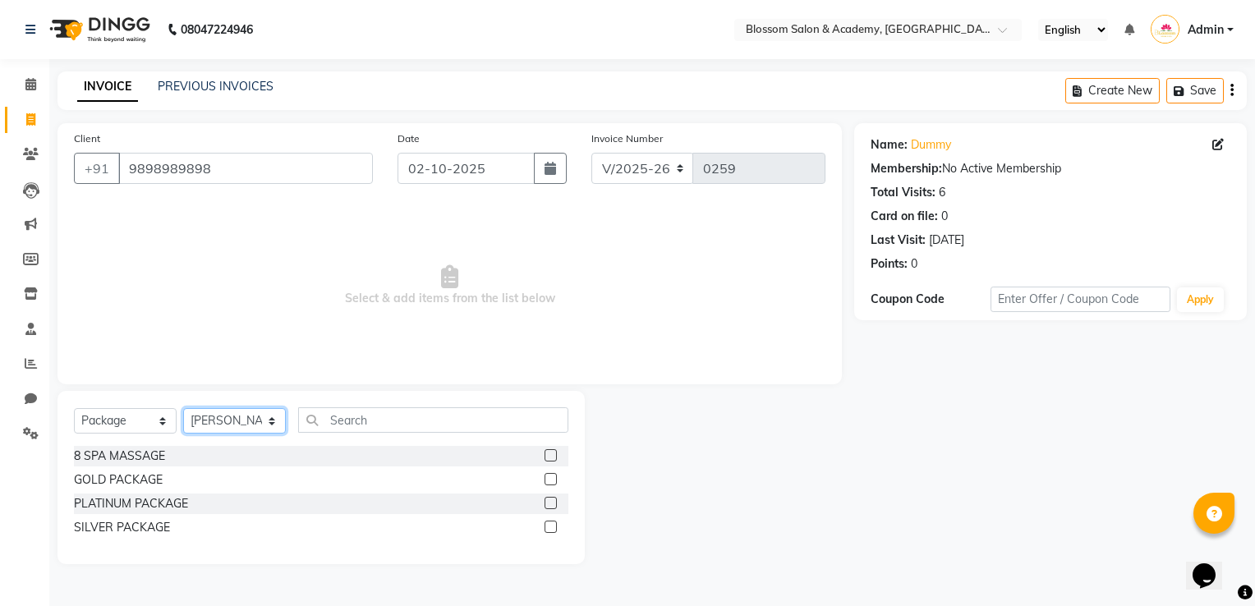
click at [229, 422] on select "Select Stylist ARAMAN SALMANI JEENA THAKUR SAIMA ALI SHAKIBA BARBHIYA SHALINI R…" at bounding box center [234, 420] width 103 height 25
select select "89748"
click at [183, 409] on select "Select Stylist ARAMAN SALMANI JEENA THAKUR SAIMA ALI SHAKIBA BARBHIYA SHALINI R…" at bounding box center [234, 420] width 103 height 25
click at [135, 424] on select "Select Service Product Membership Package Voucher Prepaid Gift Card" at bounding box center [125, 420] width 103 height 25
click at [1228, 94] on div "Create New Save" at bounding box center [1156, 90] width 182 height 39
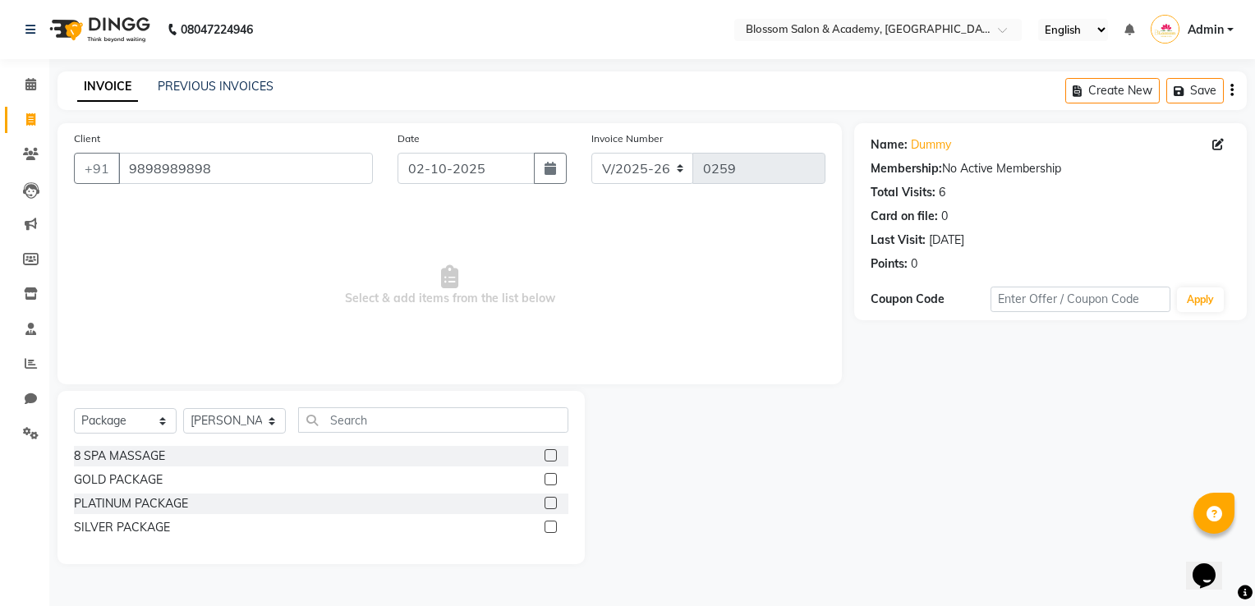
click at [1228, 91] on icon "button" at bounding box center [1231, 90] width 3 height 1
select select "package"
select select "89746"
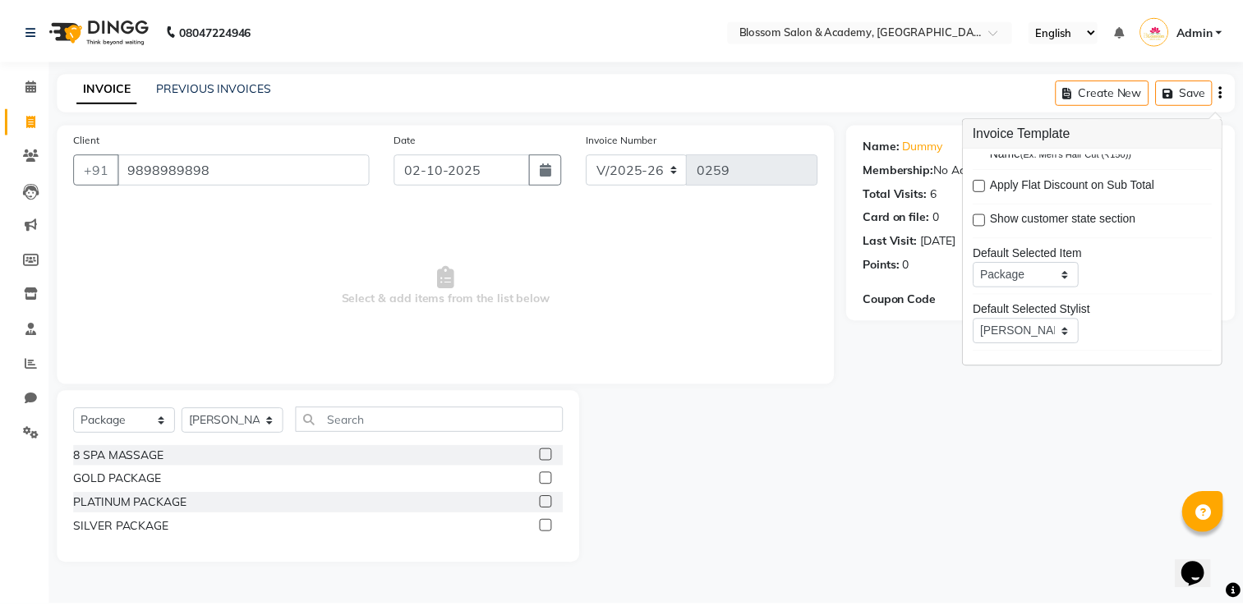
scroll to position [79, 0]
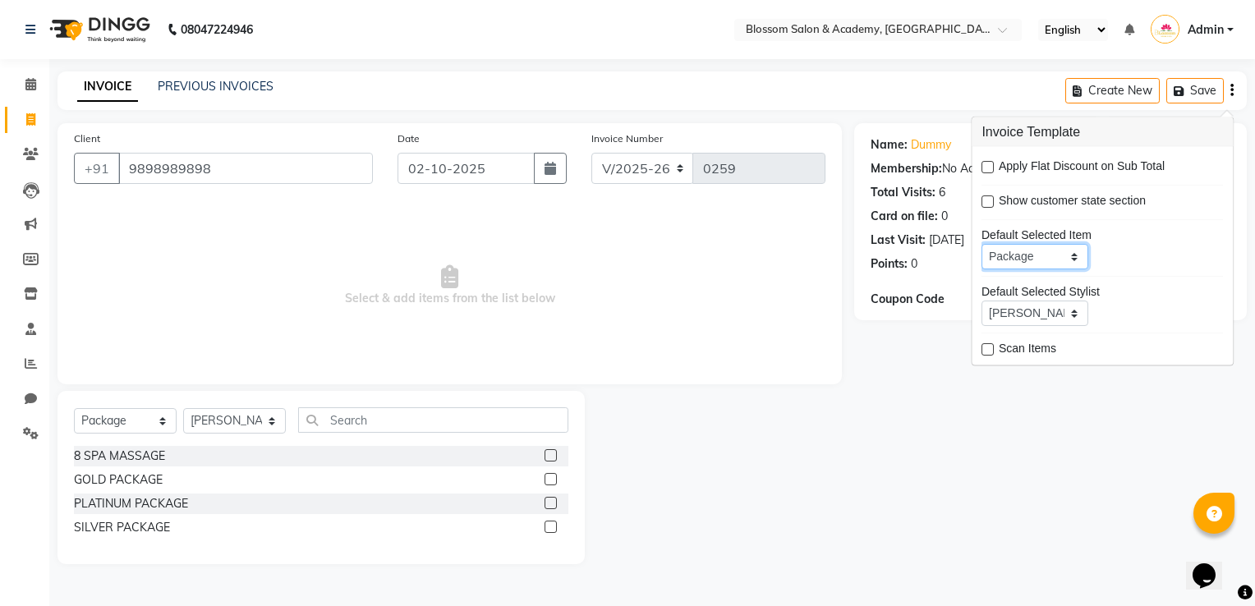
click at [1072, 255] on select "Service Product Membership Package Voucher Prepaid Gift Card" at bounding box center [1035, 256] width 107 height 25
select select "service"
click at [982, 244] on select "Service Product Membership Package Voucher Prepaid Gift Card" at bounding box center [1035, 256] width 107 height 25
click at [1073, 310] on select "Select Not Set ARAMAN SALMANI JEENA THAKUR SAIMA ALI SHAKIBA BARBHIYA SHALINI R…" at bounding box center [1035, 313] width 107 height 25
select select "null"
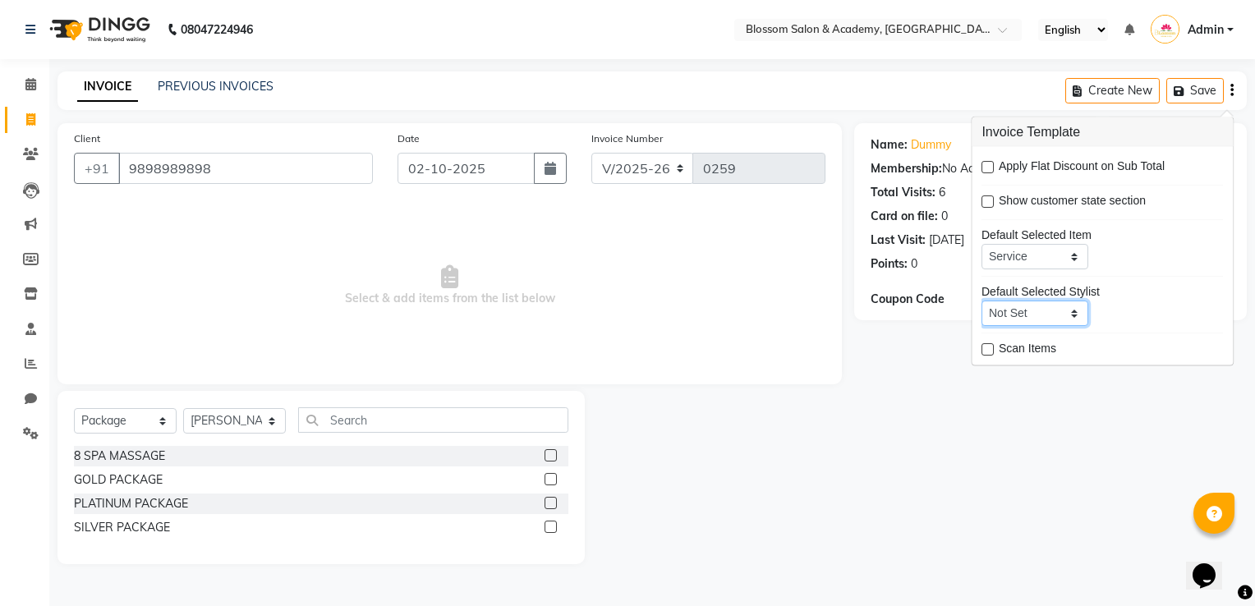
click at [982, 301] on select "Select Not Set ARAMAN SALMANI JEENA THAKUR SAIMA ALI SHAKIBA BARBHIYA SHALINI R…" at bounding box center [1035, 313] width 107 height 25
click at [1051, 445] on div "Name: Dummy Membership: No Active Membership Total Visits: 6 Card on file: 0 La…" at bounding box center [1056, 343] width 405 height 441
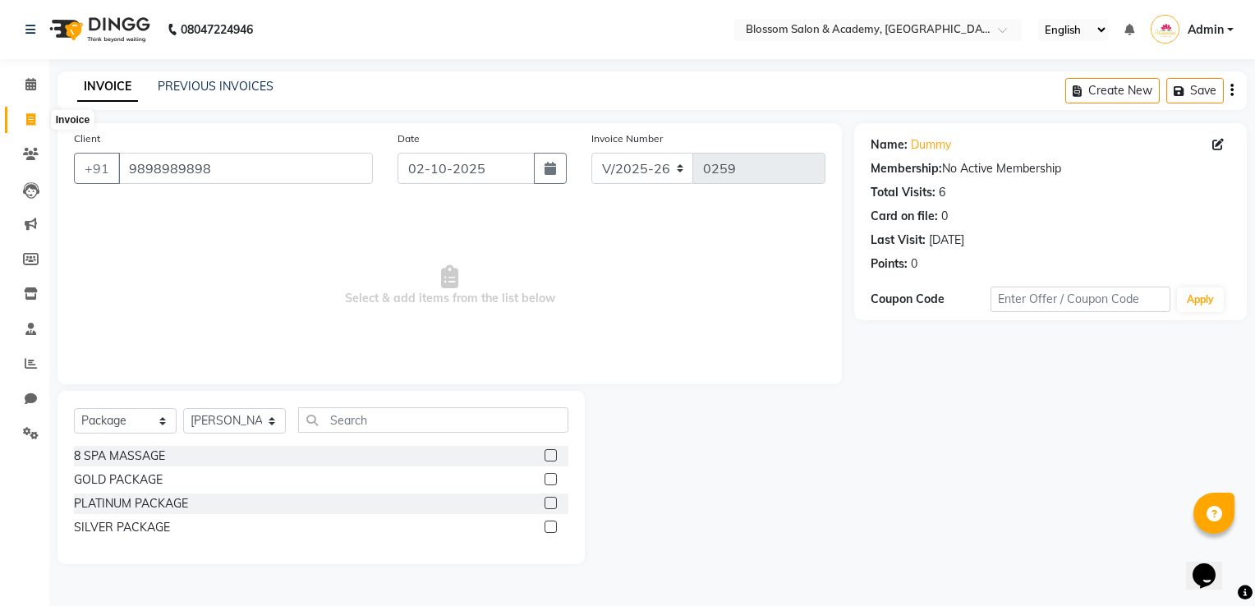
click at [26, 113] on icon at bounding box center [30, 119] width 9 height 12
select select "service"
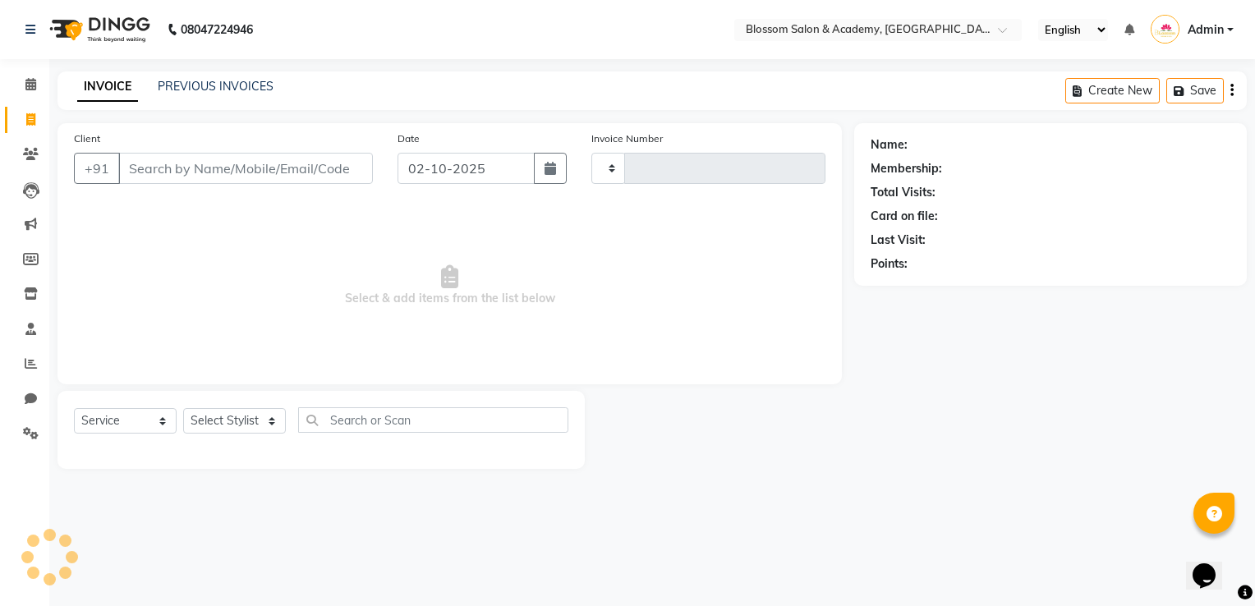
type input "0259"
select select "8887"
click at [691, 352] on span "Select & add items from the list below" at bounding box center [450, 286] width 752 height 164
click at [227, 425] on select "Select Stylist ARAMAN SALMANI JEENA THAKUR SAIMA ALI SHAKIBA BARBHIYA SHALINI R…" at bounding box center [234, 420] width 103 height 25
click at [372, 335] on span "Select & add items from the list below" at bounding box center [450, 286] width 752 height 164
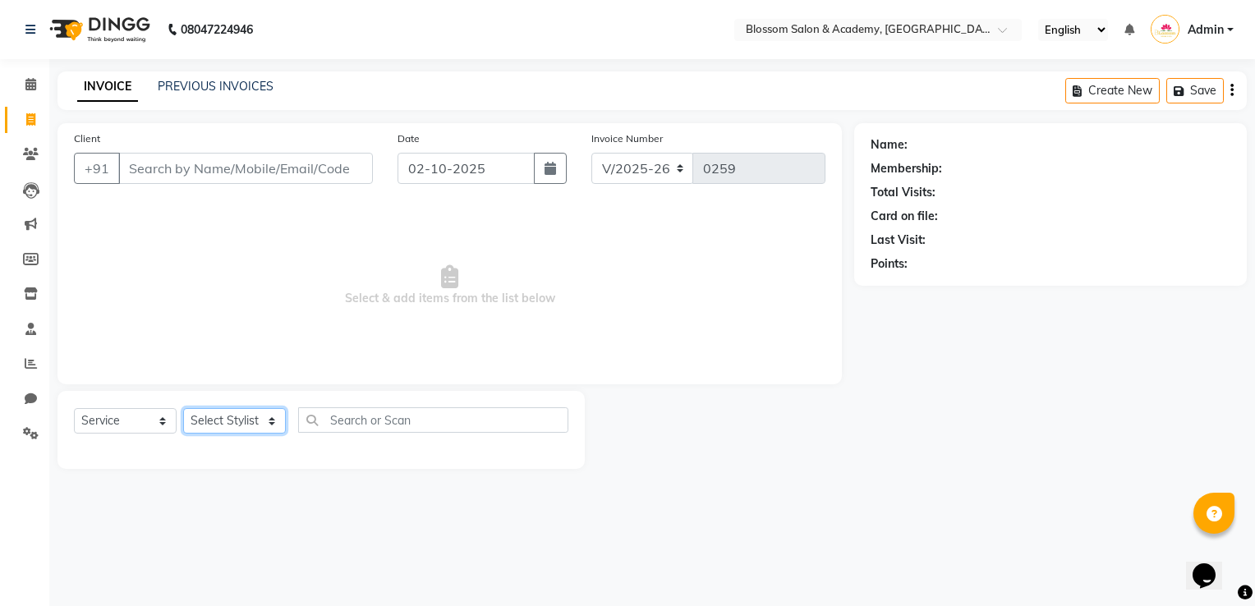
click at [218, 420] on select "Select Stylist ARAMAN SALMANI JEENA THAKUR SAIMA ALI SHAKIBA BARBHIYA SHALINI R…" at bounding box center [234, 420] width 103 height 25
select select "89743"
click at [183, 409] on select "Select Stylist ARAMAN SALMANI JEENA THAKUR SAIMA ALI SHAKIBA BARBHIYA SHALINI R…" at bounding box center [234, 420] width 103 height 25
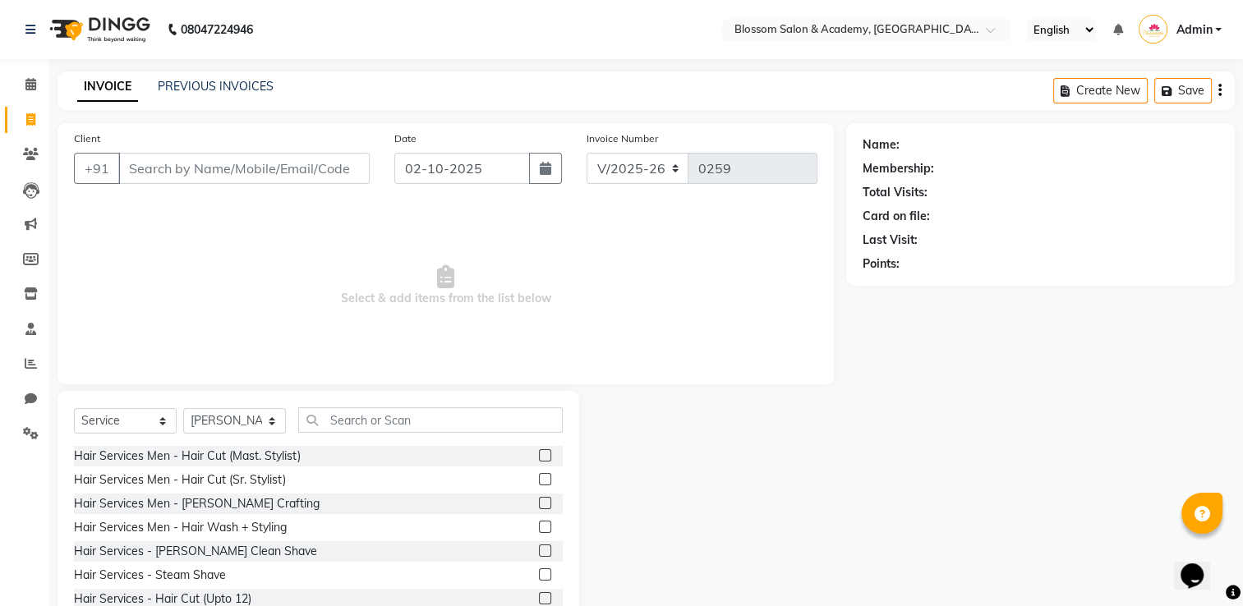
click at [539, 477] on label at bounding box center [545, 479] width 12 height 12
click at [539, 477] on input "checkbox" at bounding box center [544, 480] width 11 height 11
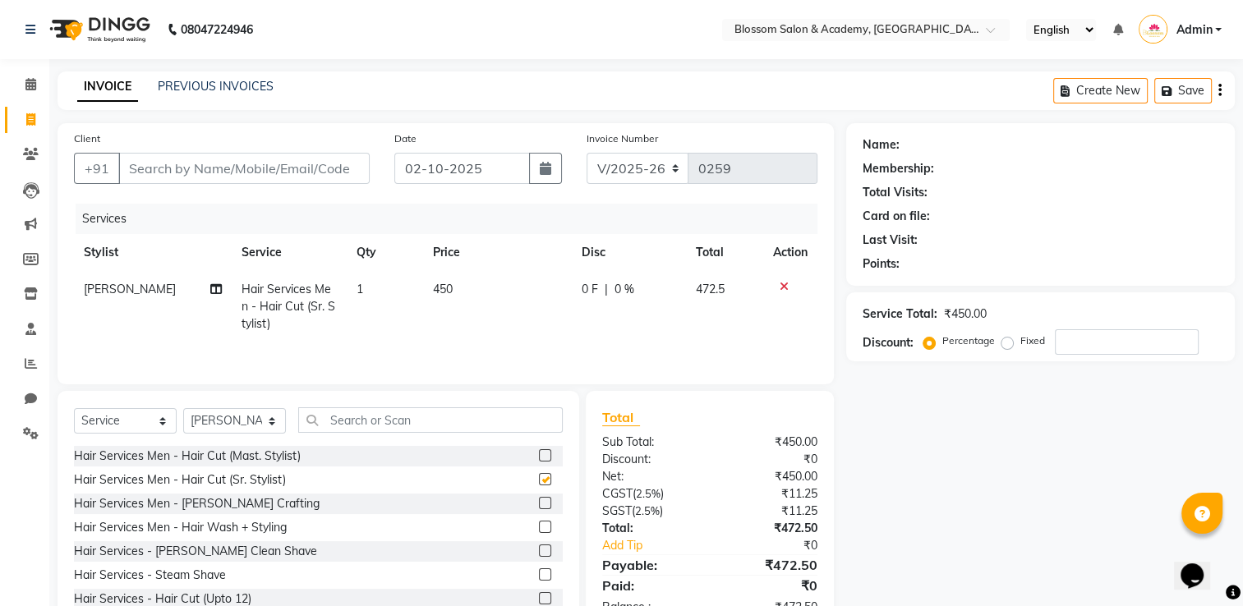
checkbox input "false"
